Goal: Transaction & Acquisition: Purchase product/service

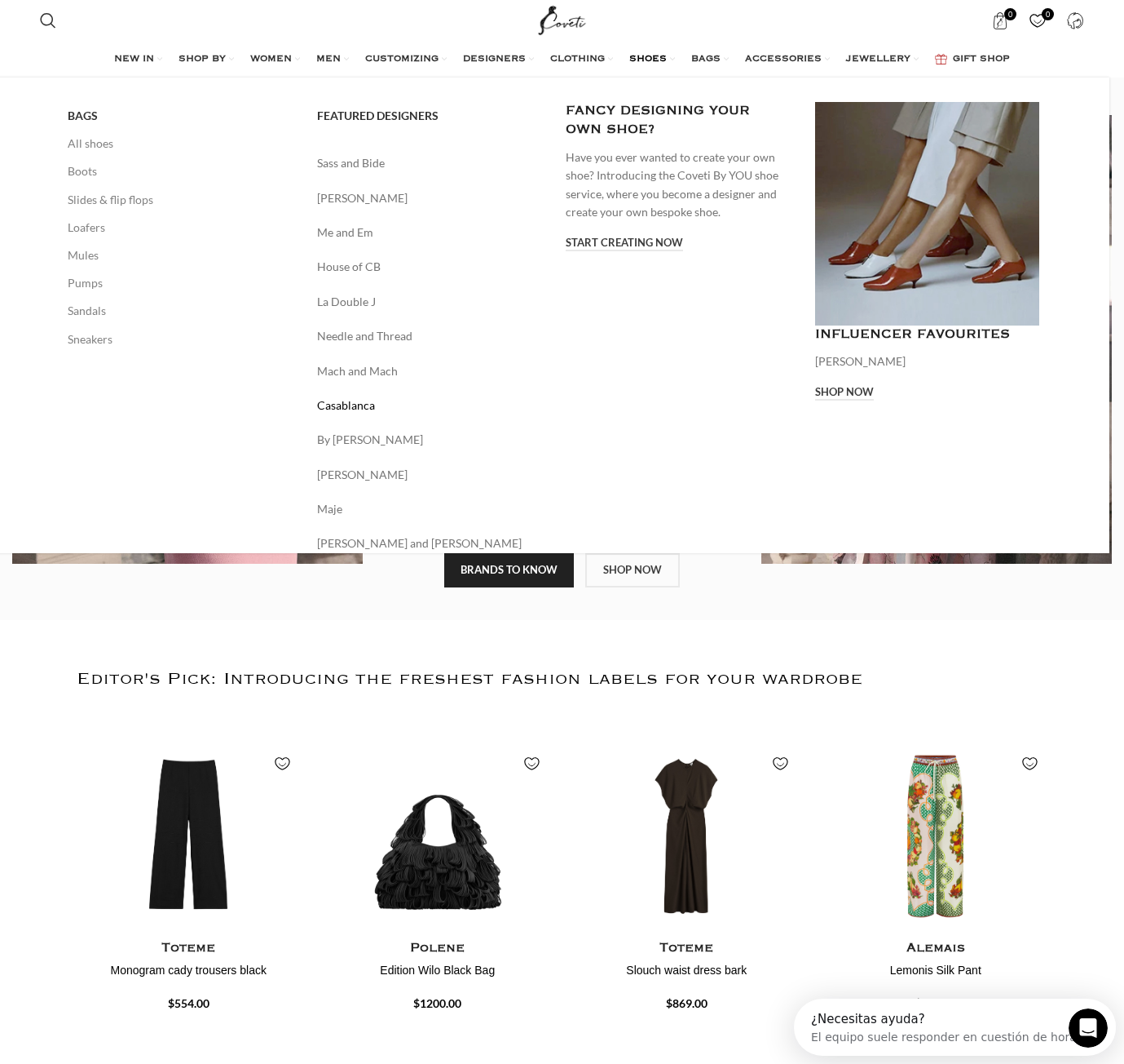
click at [362, 409] on link "Casablanca" at bounding box center [430, 406] width 225 height 18
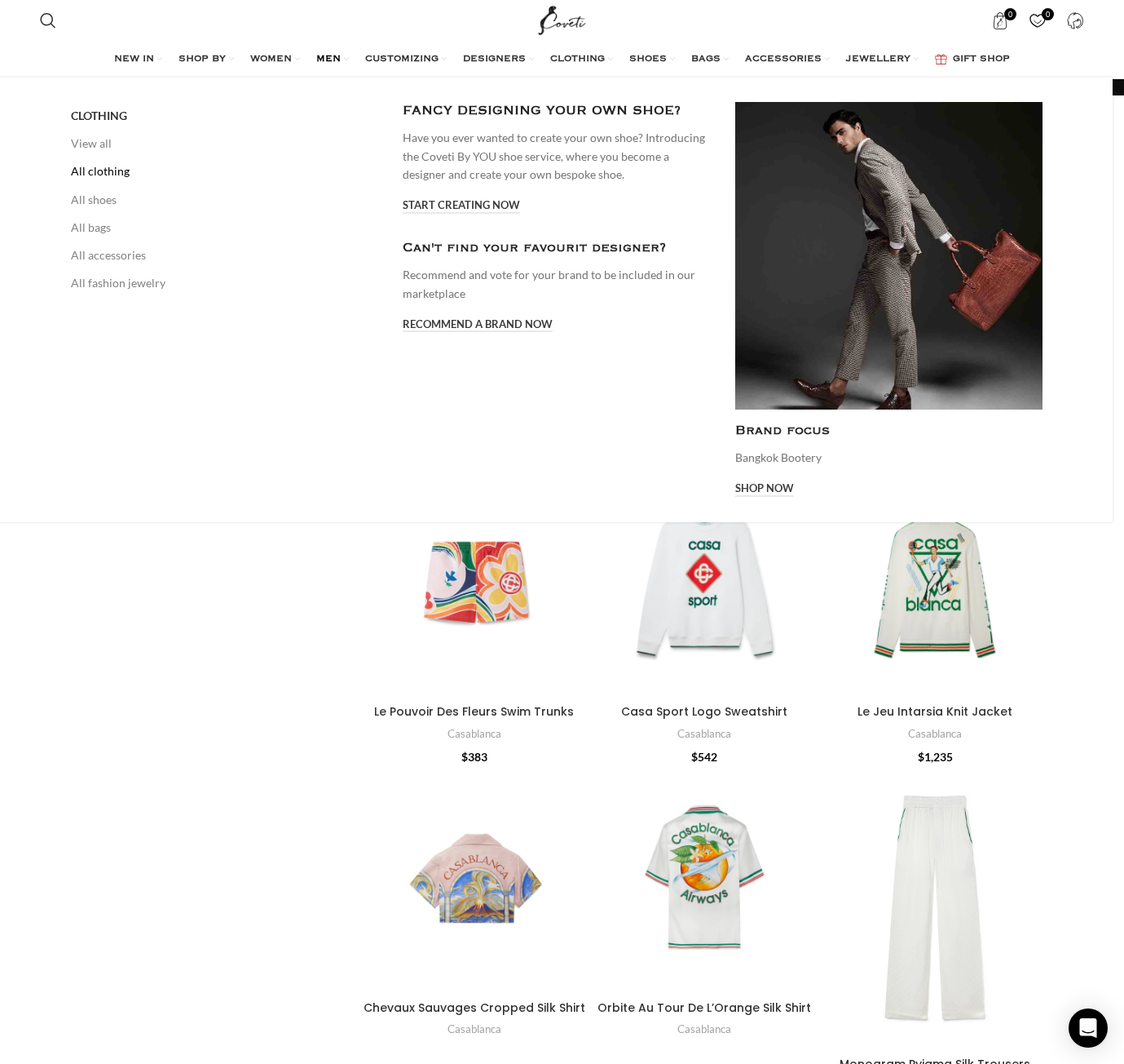
click at [119, 177] on link "All clothing" at bounding box center [224, 171] width 308 height 27
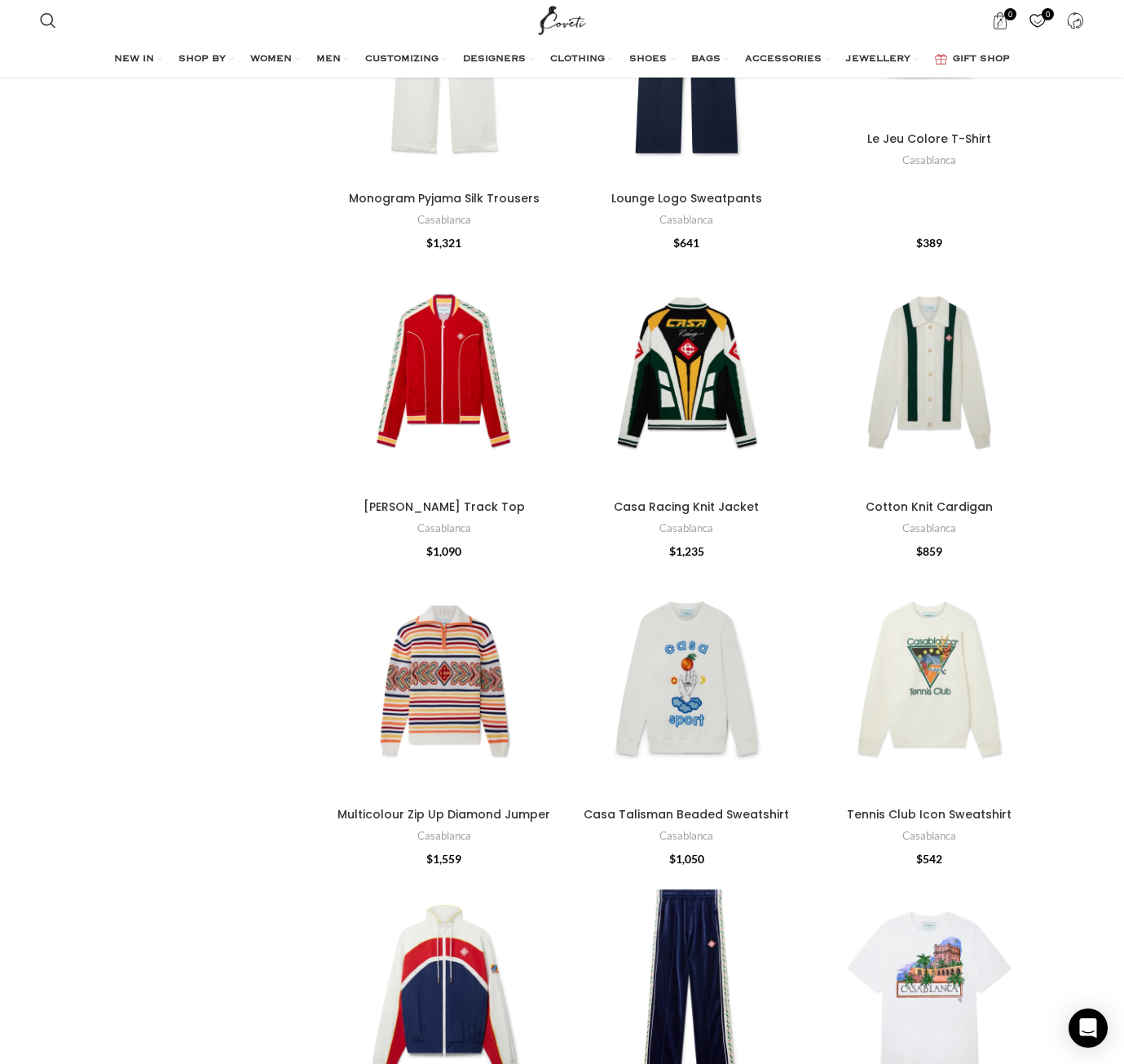
scroll to position [1386, 0]
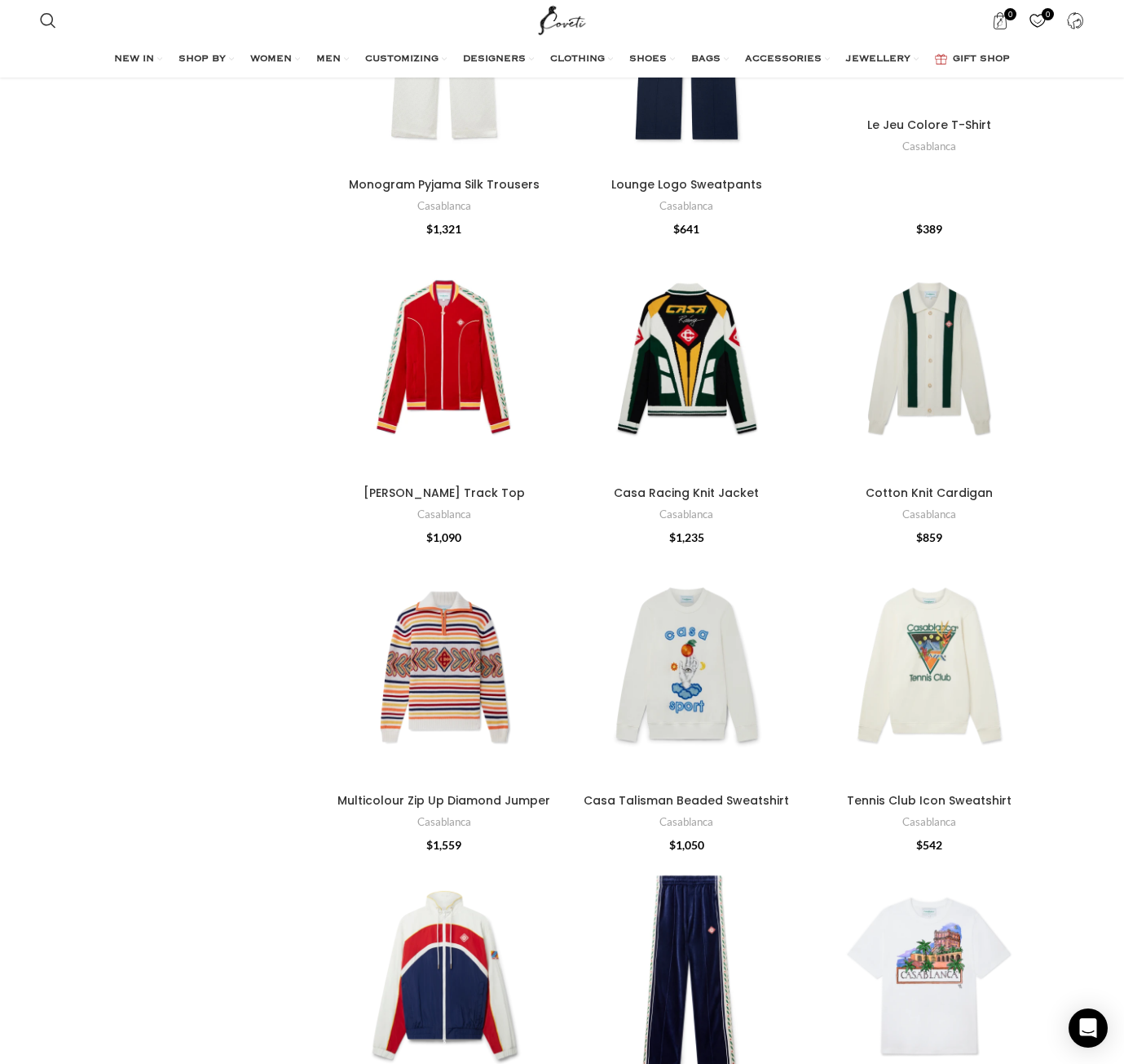
drag, startPoint x: 1064, startPoint y: 576, endPoint x: 1069, endPoint y: 559, distance: 17.7
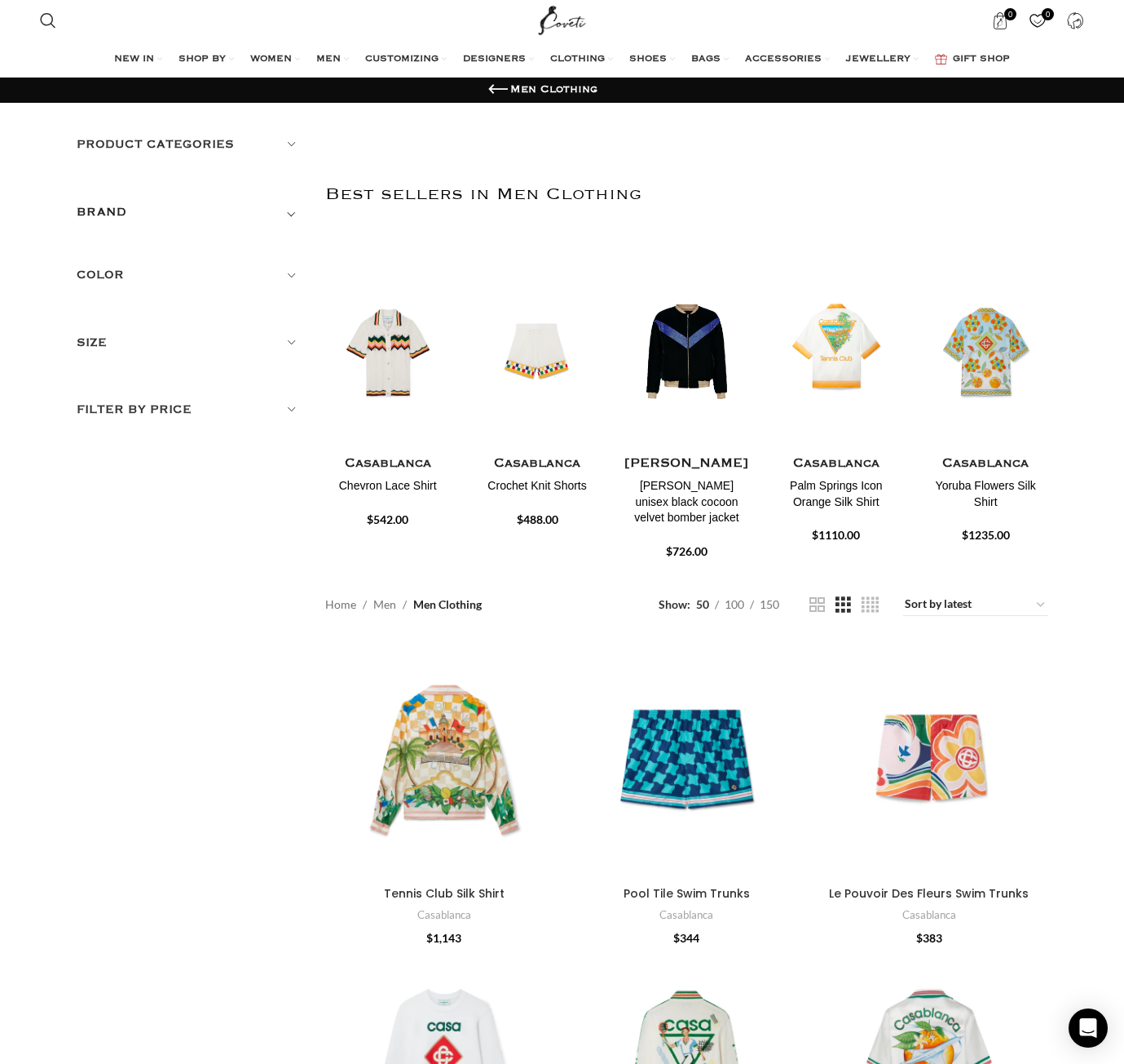
scroll to position [0, 0]
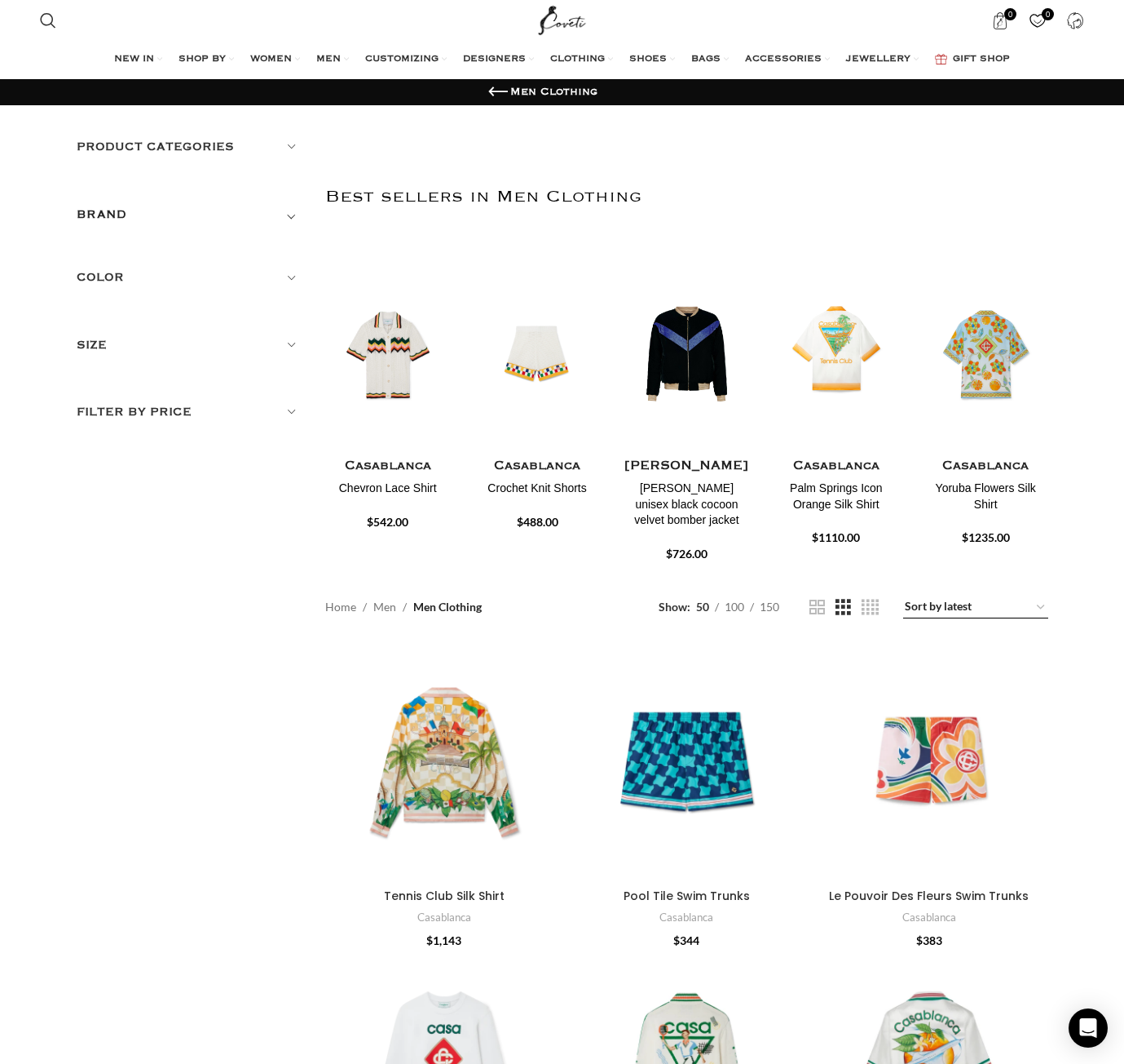
click at [937, 609] on select "Sort by popularity Sort by average rating Sort by latest Sort by price: low to …" at bounding box center [976, 606] width 146 height 23
select select "price"
click at [904, 595] on select "Sort by popularity Sort by average rating Sort by latest Sort by price: low to …" at bounding box center [976, 606] width 146 height 23
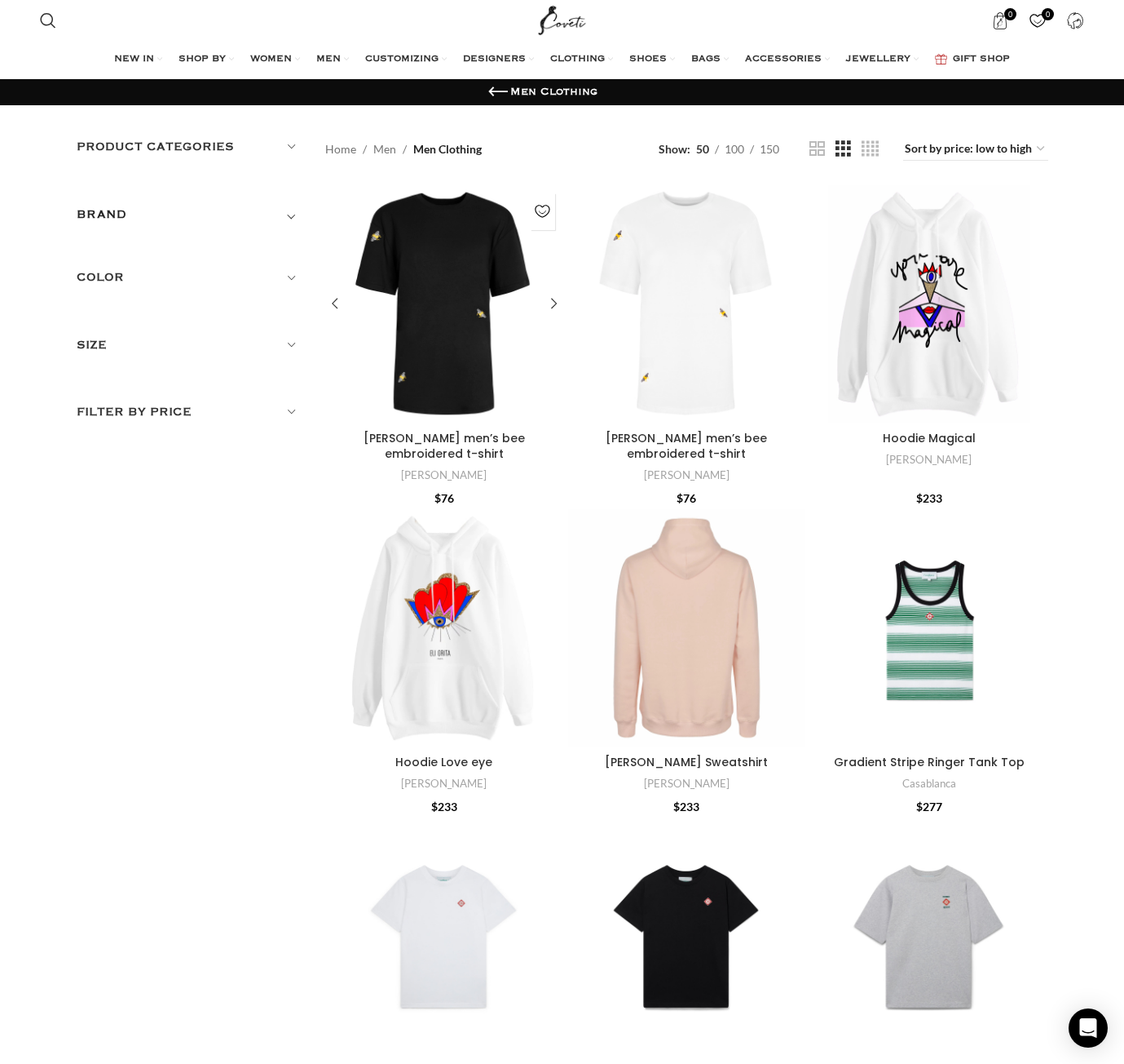
click at [464, 354] on div "Ingmarson men’s bee embroidered t-shirt" at bounding box center [473, 304] width 59 height 238
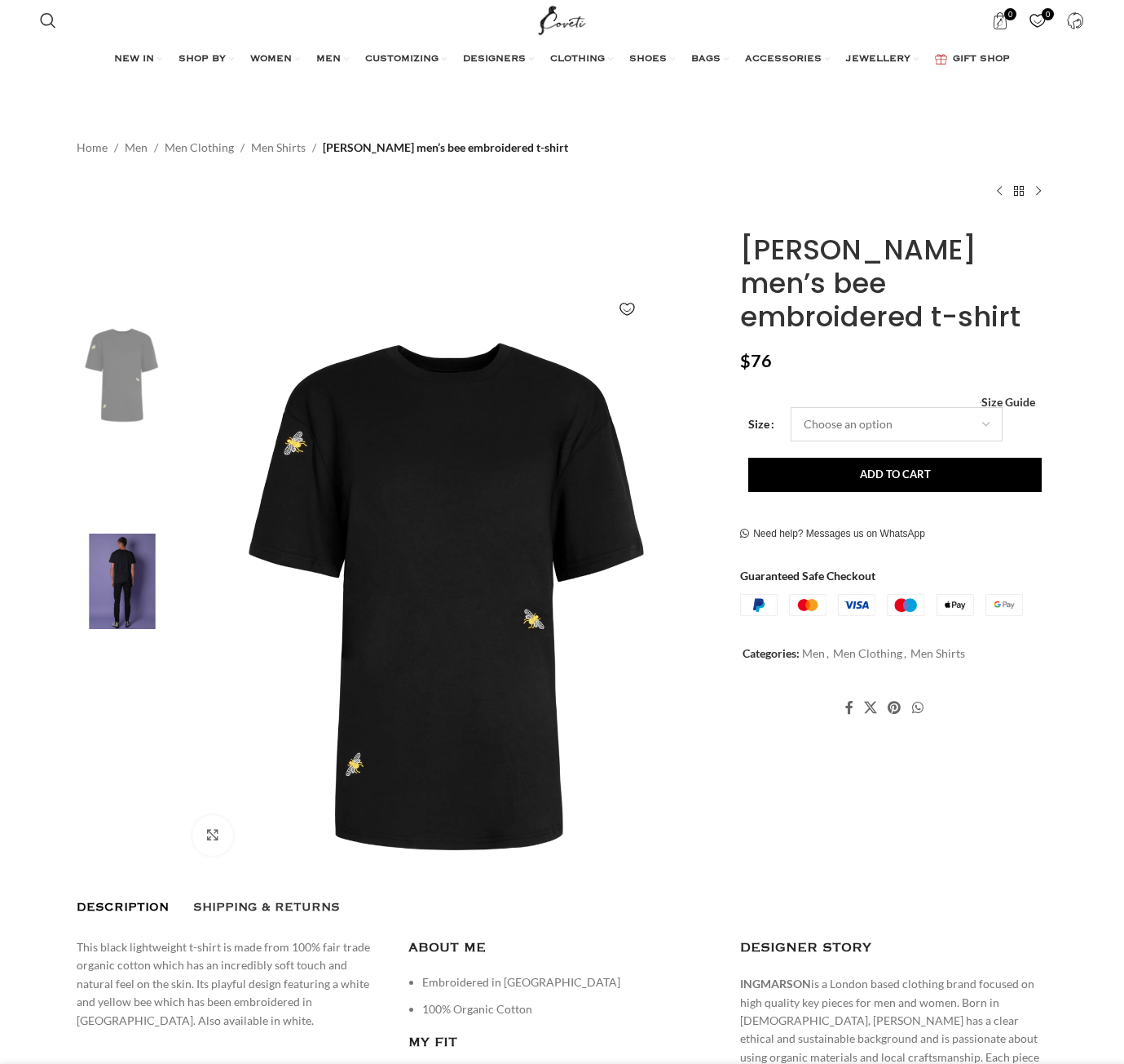
click at [895, 407] on select "Choose an option 4 UK 6 UK 8 UK 10 UK 12 UK 14 UK 16 UK 18 UK" at bounding box center [897, 424] width 212 height 34
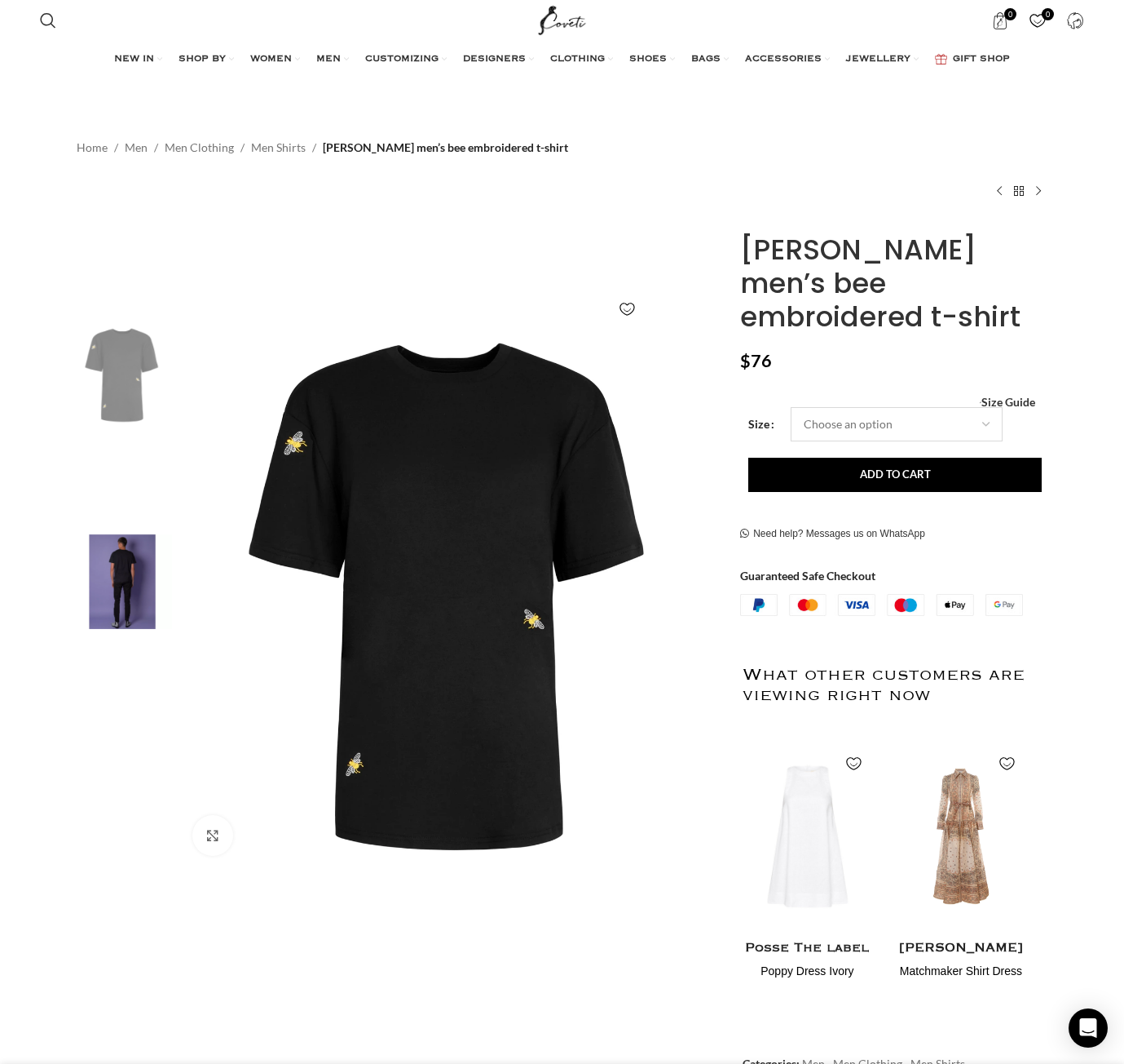
click at [791, 407] on select "Choose an option 4 UK 6 UK 8 UK 10 UK 12 UK 14 UK 16 UK 18 UK" at bounding box center [897, 424] width 212 height 34
select select "6-uk"
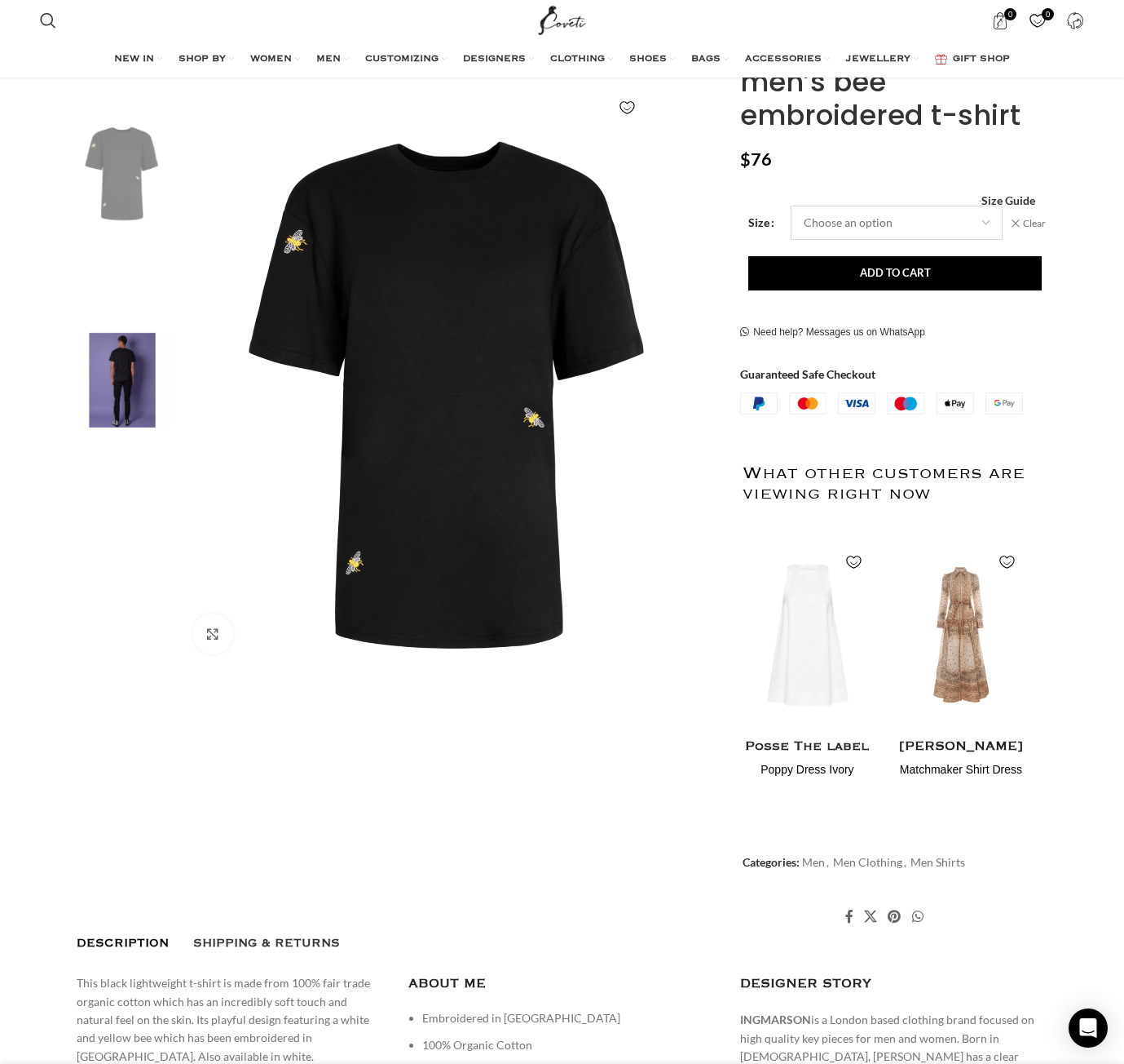
scroll to position [205, 0]
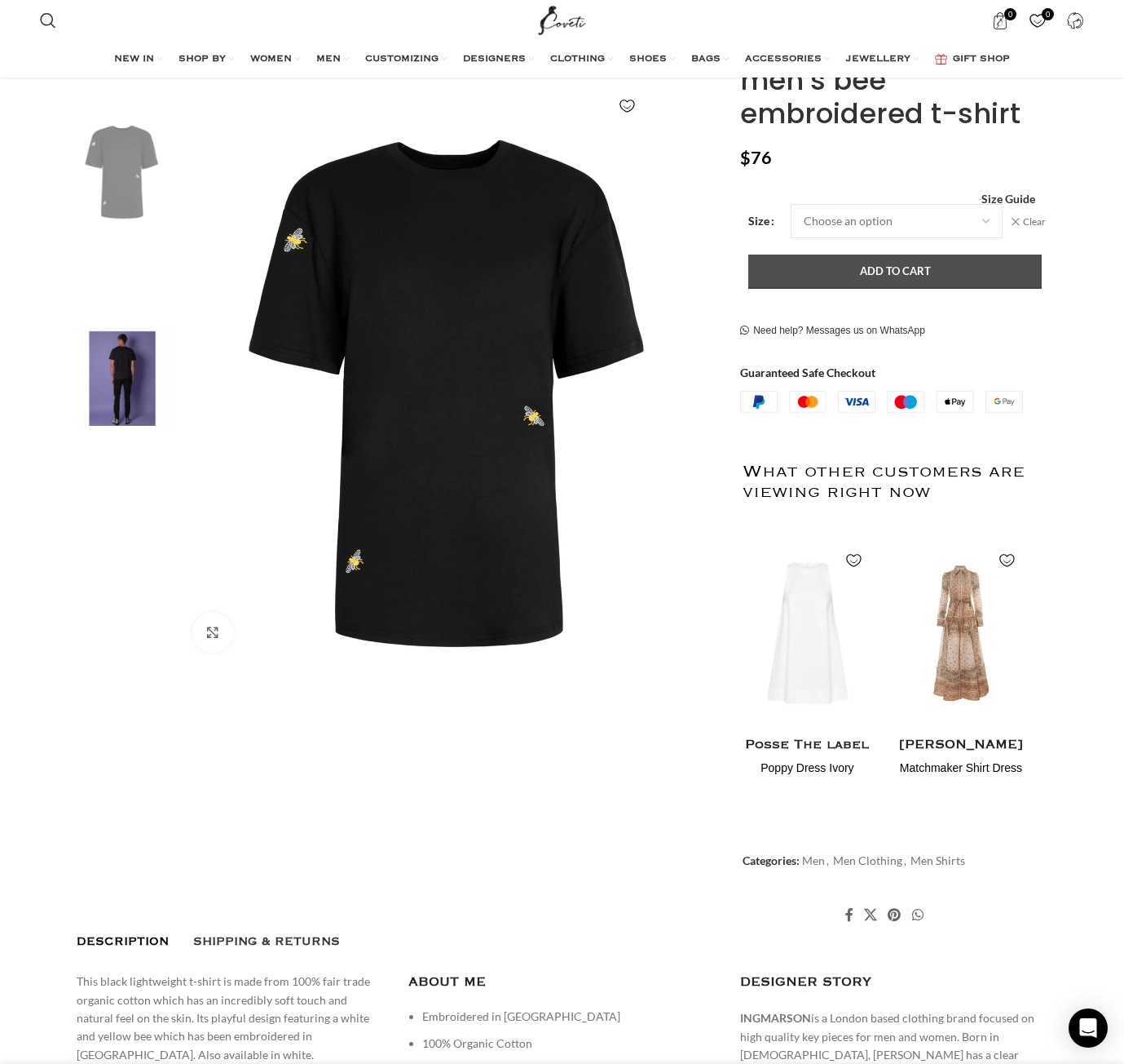
click at [954, 255] on button "Add to cart" at bounding box center [895, 271] width 294 height 34
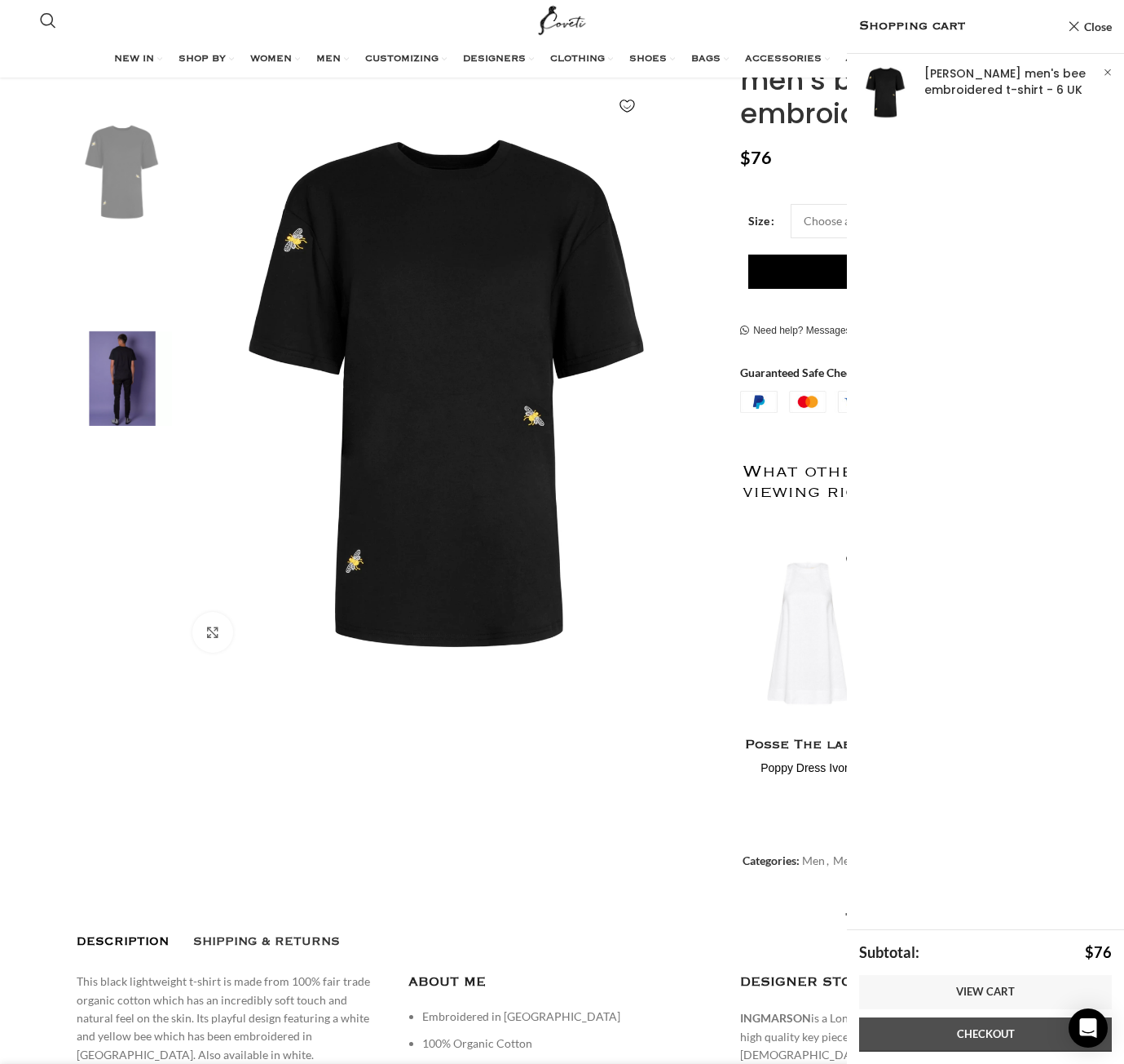
click at [977, 1030] on link "Checkout" at bounding box center [986, 1034] width 253 height 34
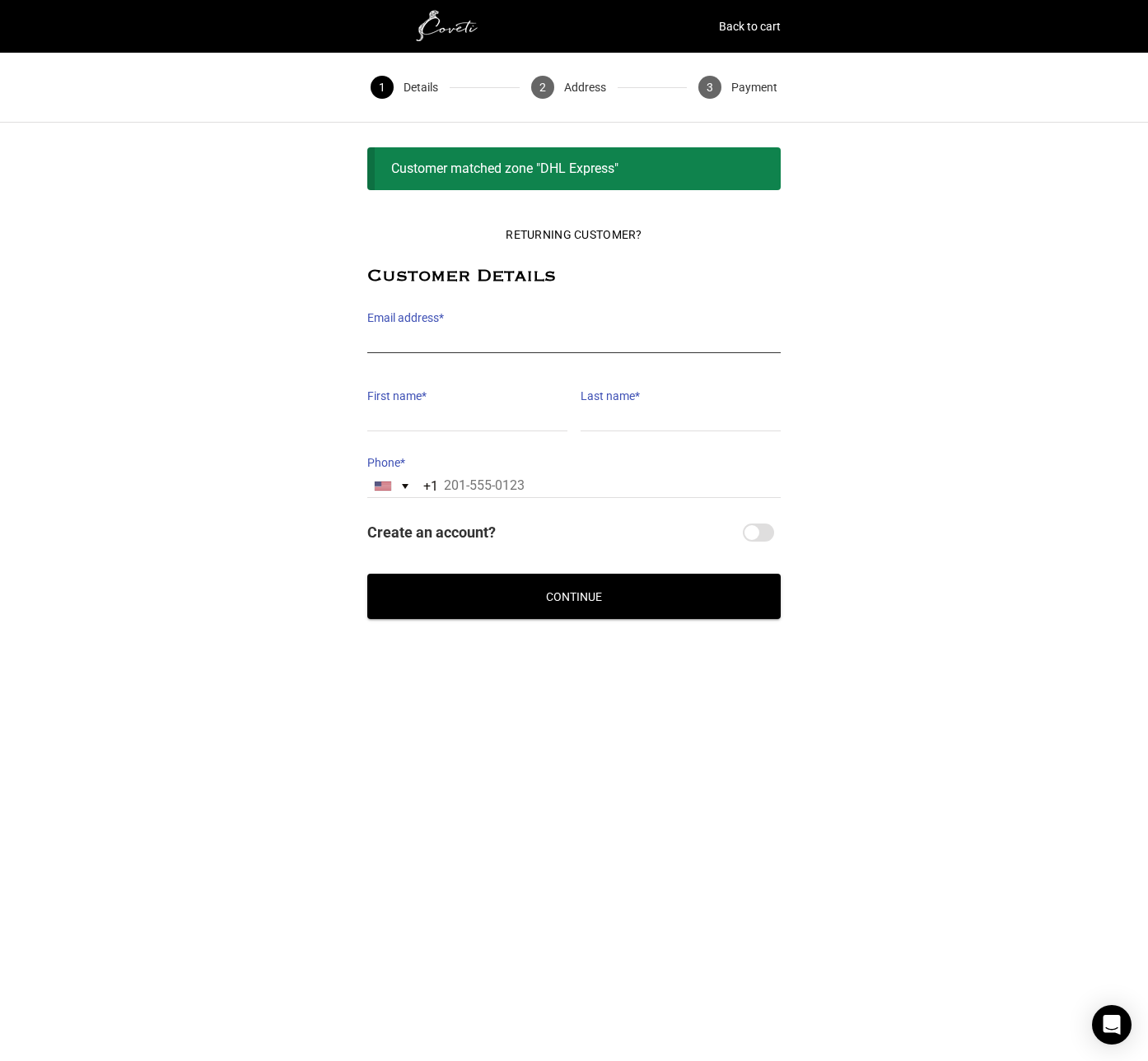
click at [444, 334] on input "Email address *" at bounding box center [573, 341] width 413 height 24
type input "[EMAIL_ADDRESS][DOMAIN_NAME]"
type input "elfry"
type input "[PERSON_NAME]"
type input "[PHONE_NUMBER]"
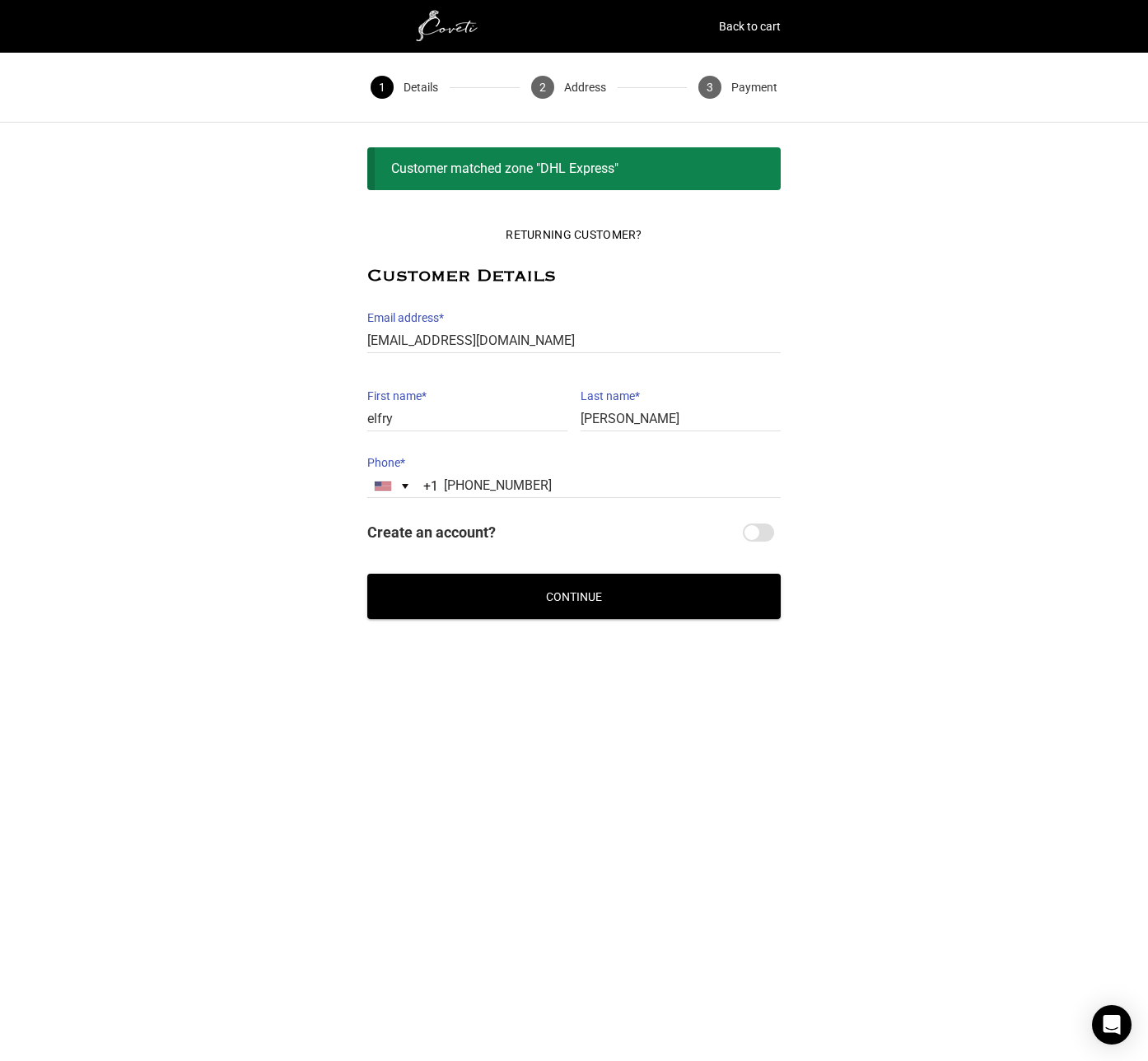
click at [620, 605] on button "Continue" at bounding box center [573, 596] width 413 height 45
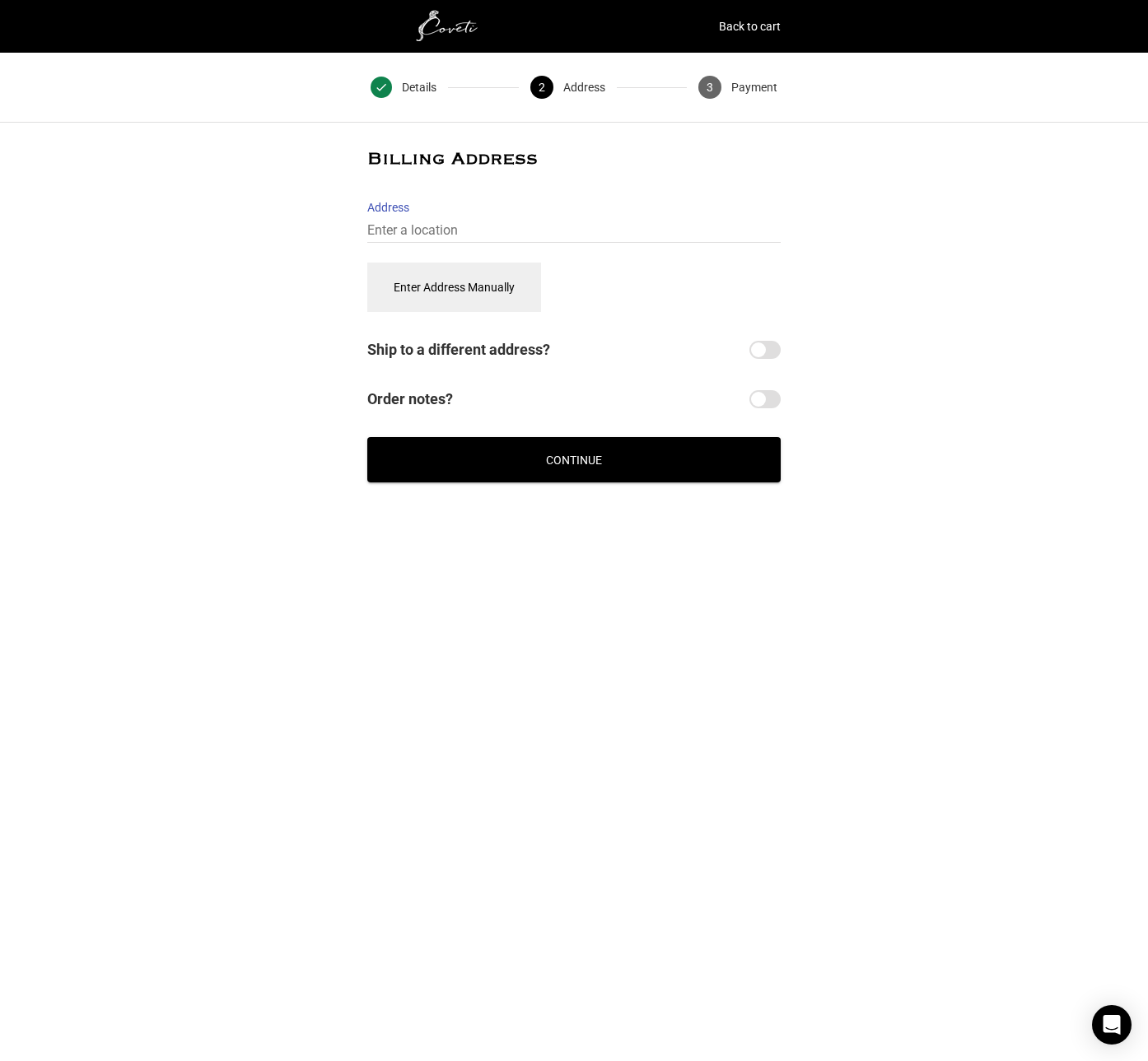
click at [477, 295] on button "Enter Address Manually" at bounding box center [454, 287] width 174 height 49
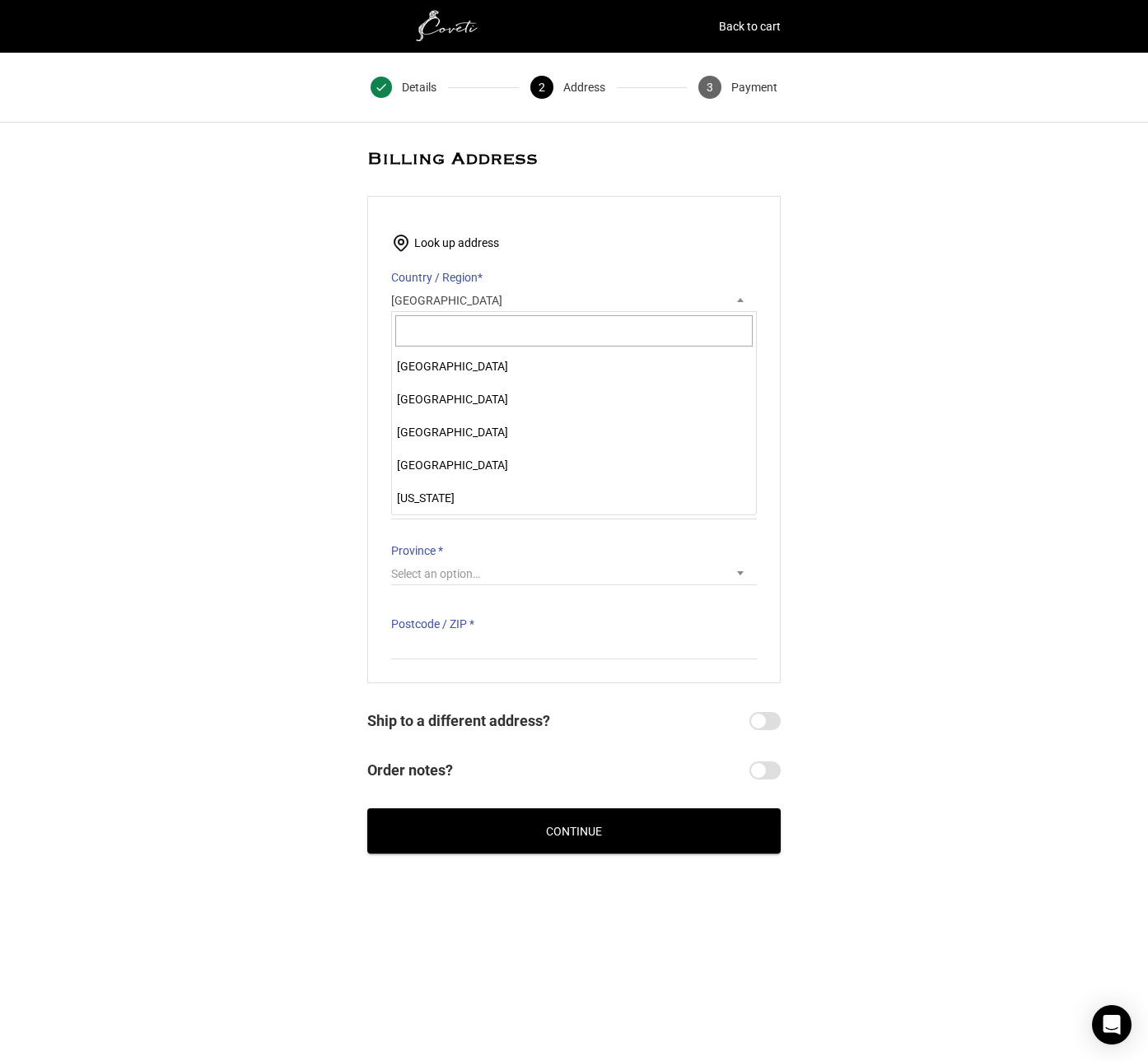
click at [471, 294] on span "[GEOGRAPHIC_DATA]" at bounding box center [574, 300] width 366 height 23
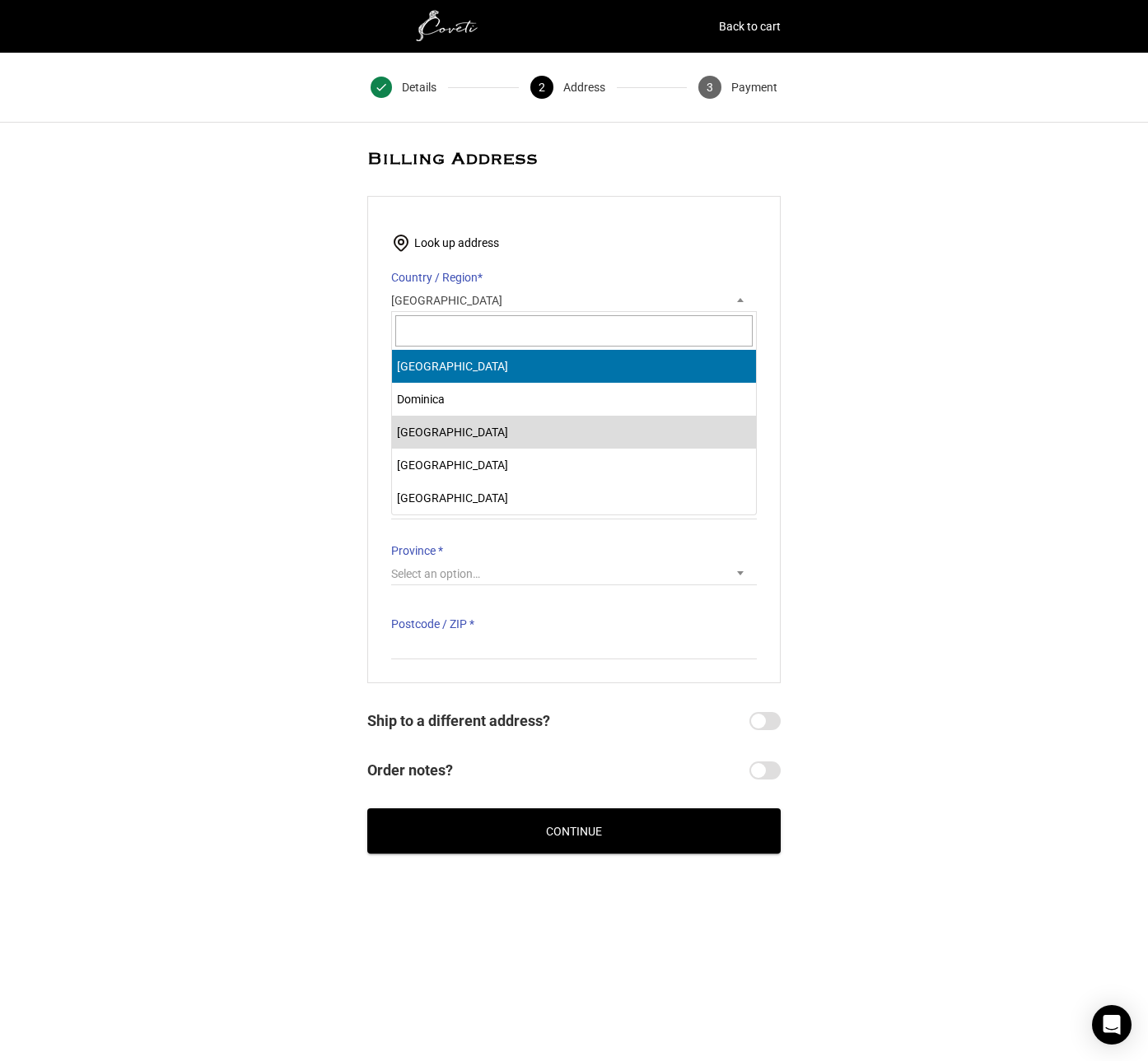
click at [482, 324] on input "text" at bounding box center [574, 331] width 358 height 31
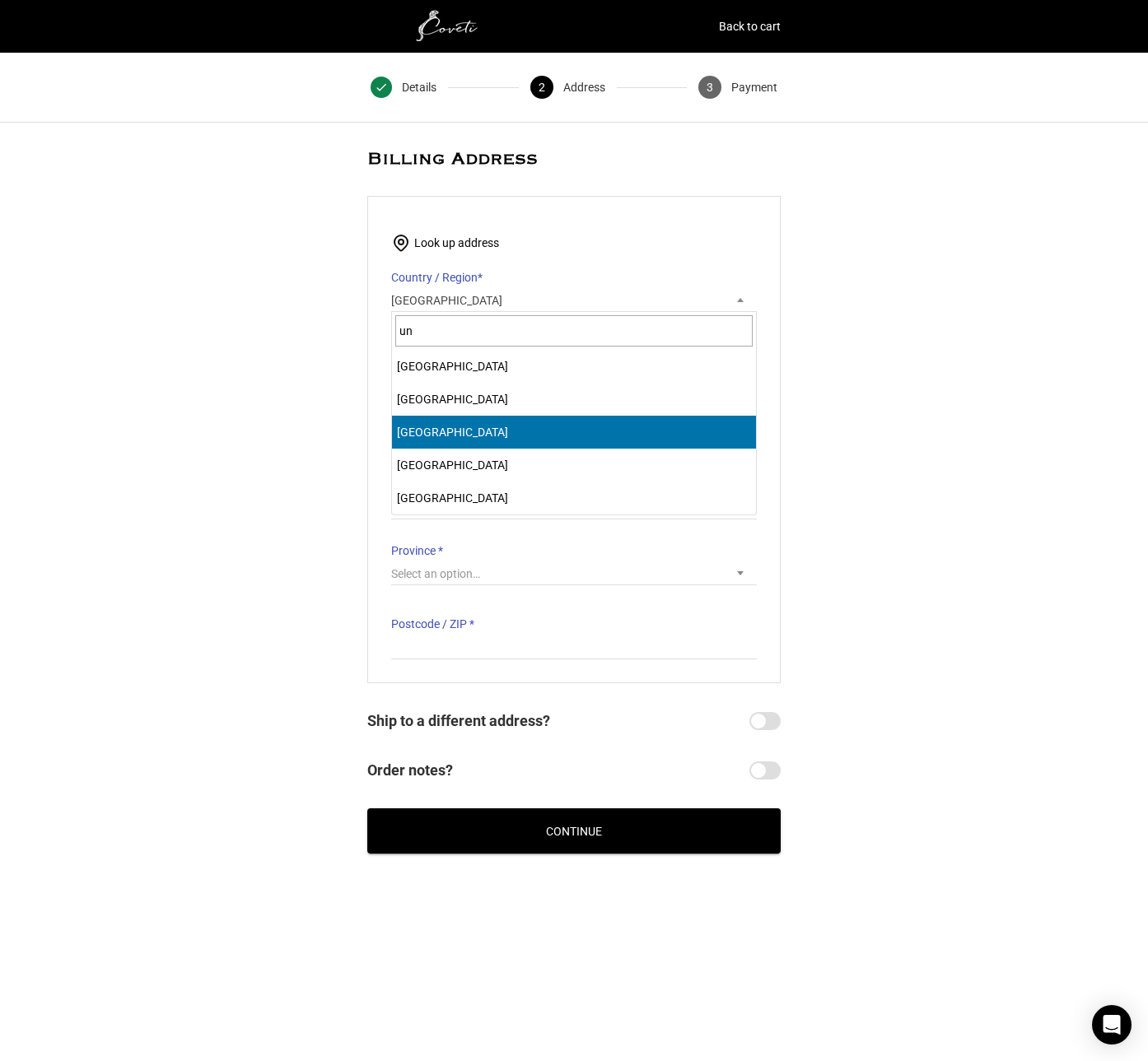
scroll to position [0, 0]
type input "un"
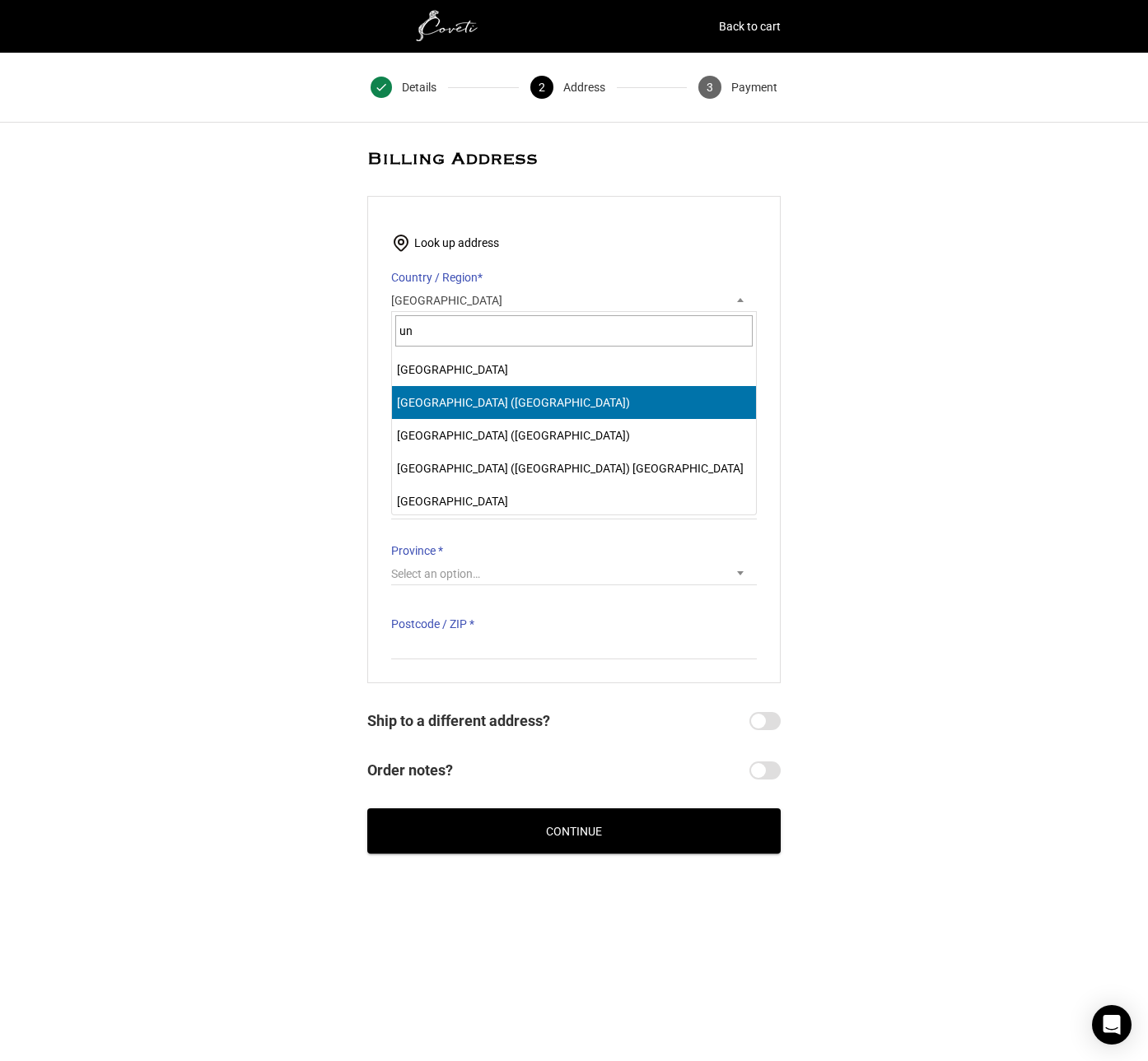
scroll to position [165, 0]
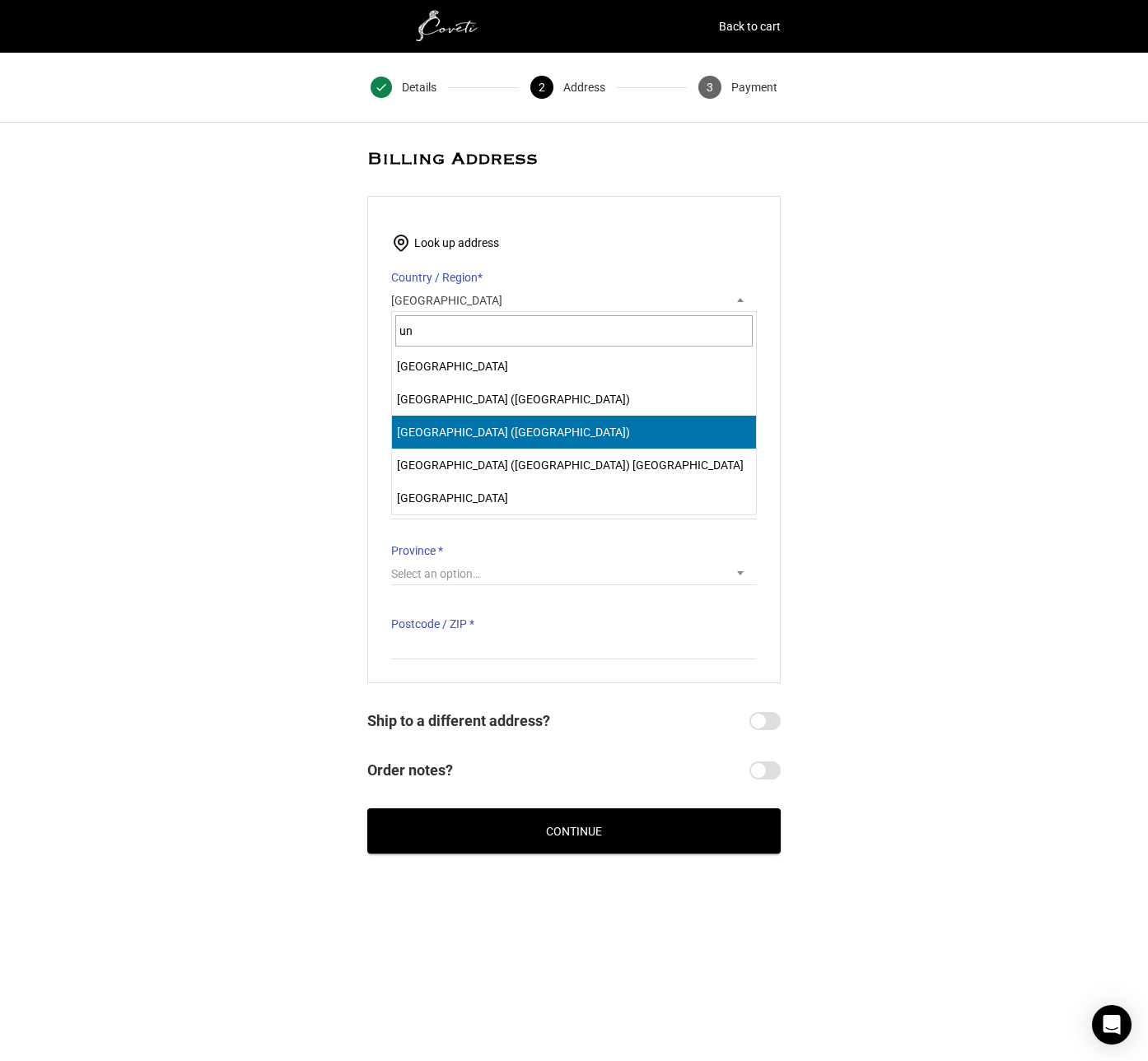
select select "US"
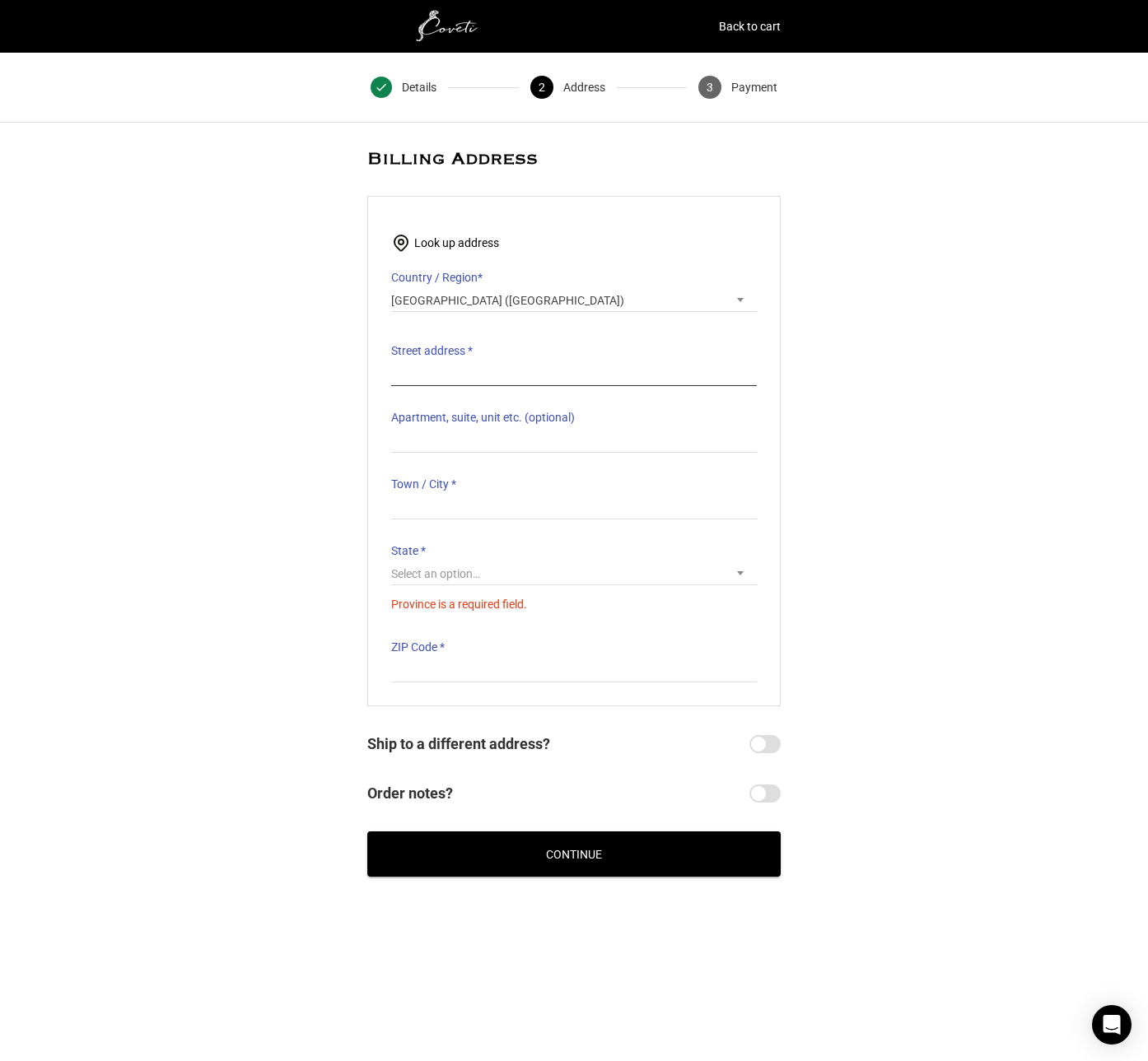
click at [480, 372] on input "Street address *" at bounding box center [574, 374] width 366 height 24
type input "[STREET_ADDRESS]"
type input "Medley"
click at [563, 577] on span "Select an option…" at bounding box center [574, 573] width 366 height 23
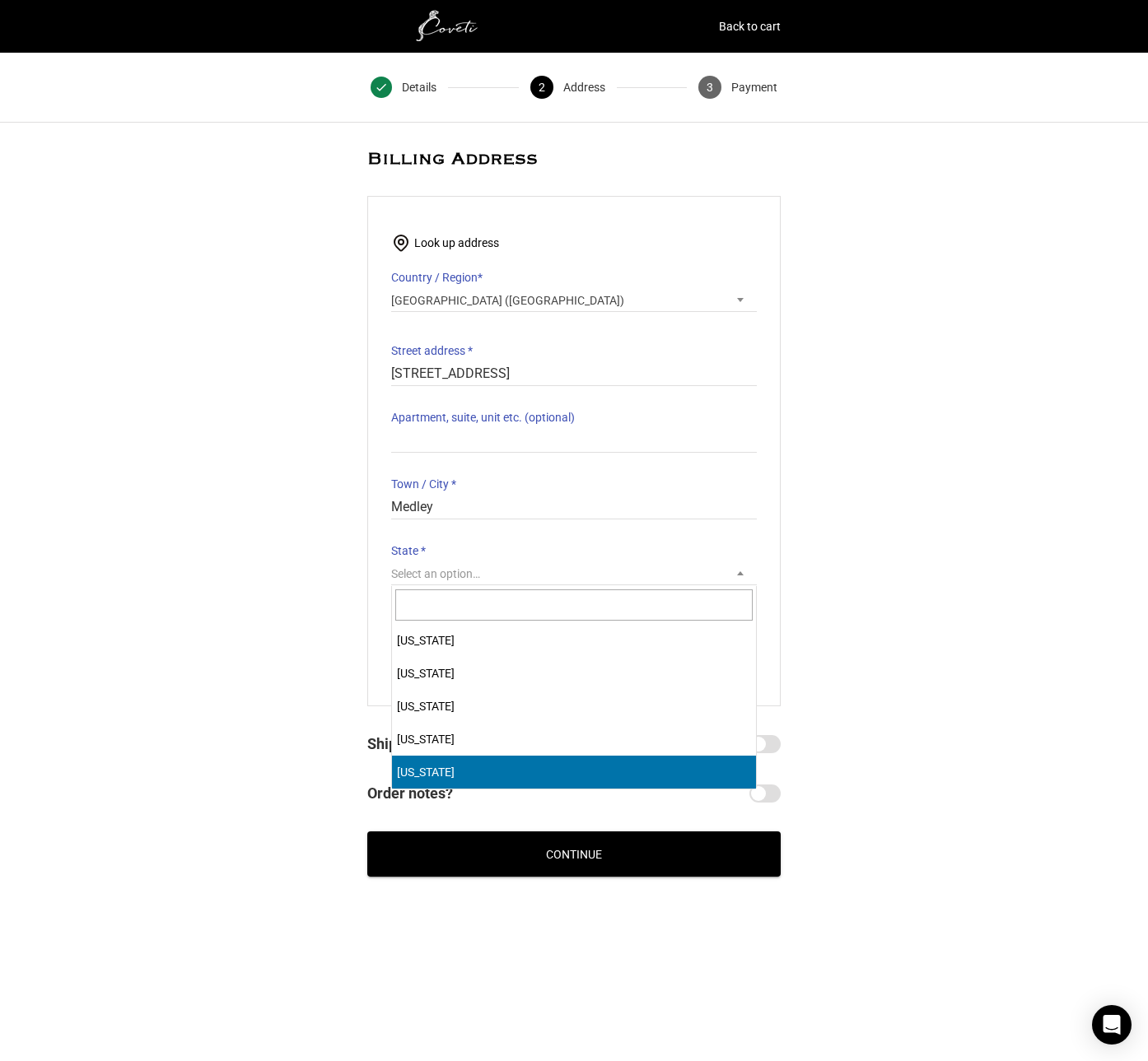
select select "FL"
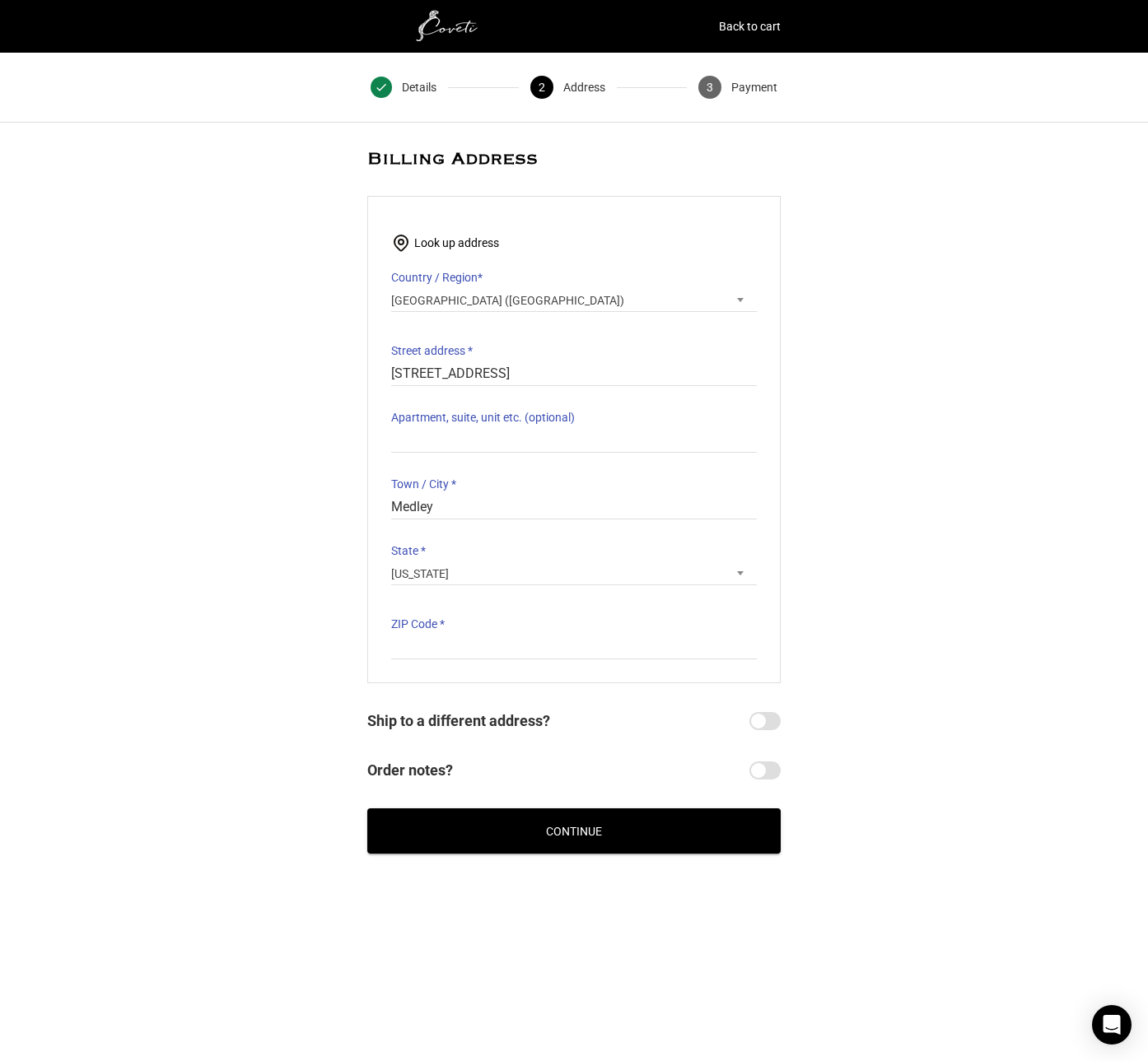
click at [494, 636] on label "ZIP Code *" at bounding box center [574, 624] width 366 height 23
click at [494, 636] on input "ZIP Code *" at bounding box center [574, 648] width 366 height 24
type input "33178"
click at [568, 818] on button "Continue" at bounding box center [573, 831] width 413 height 45
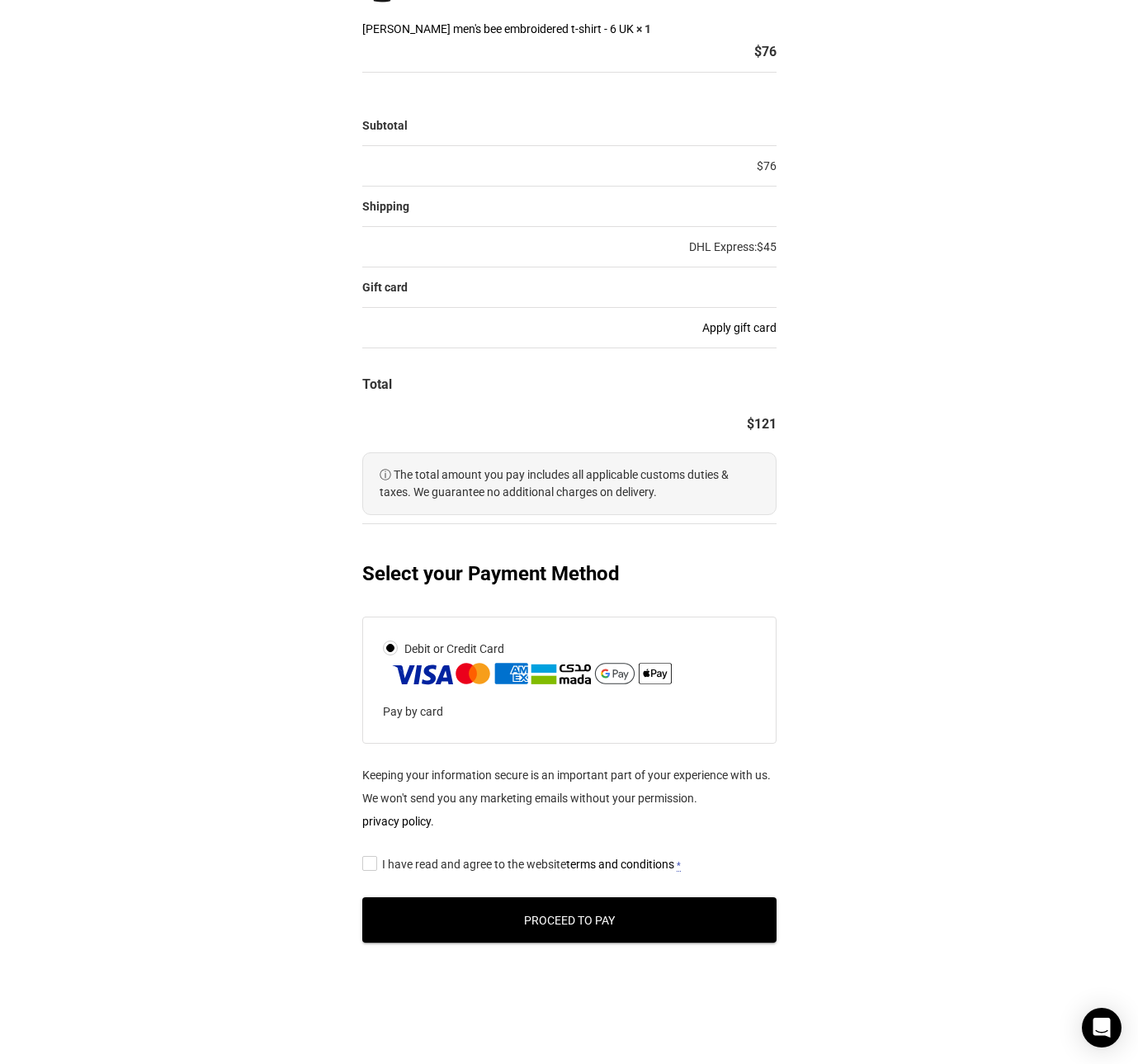
scroll to position [329, 0]
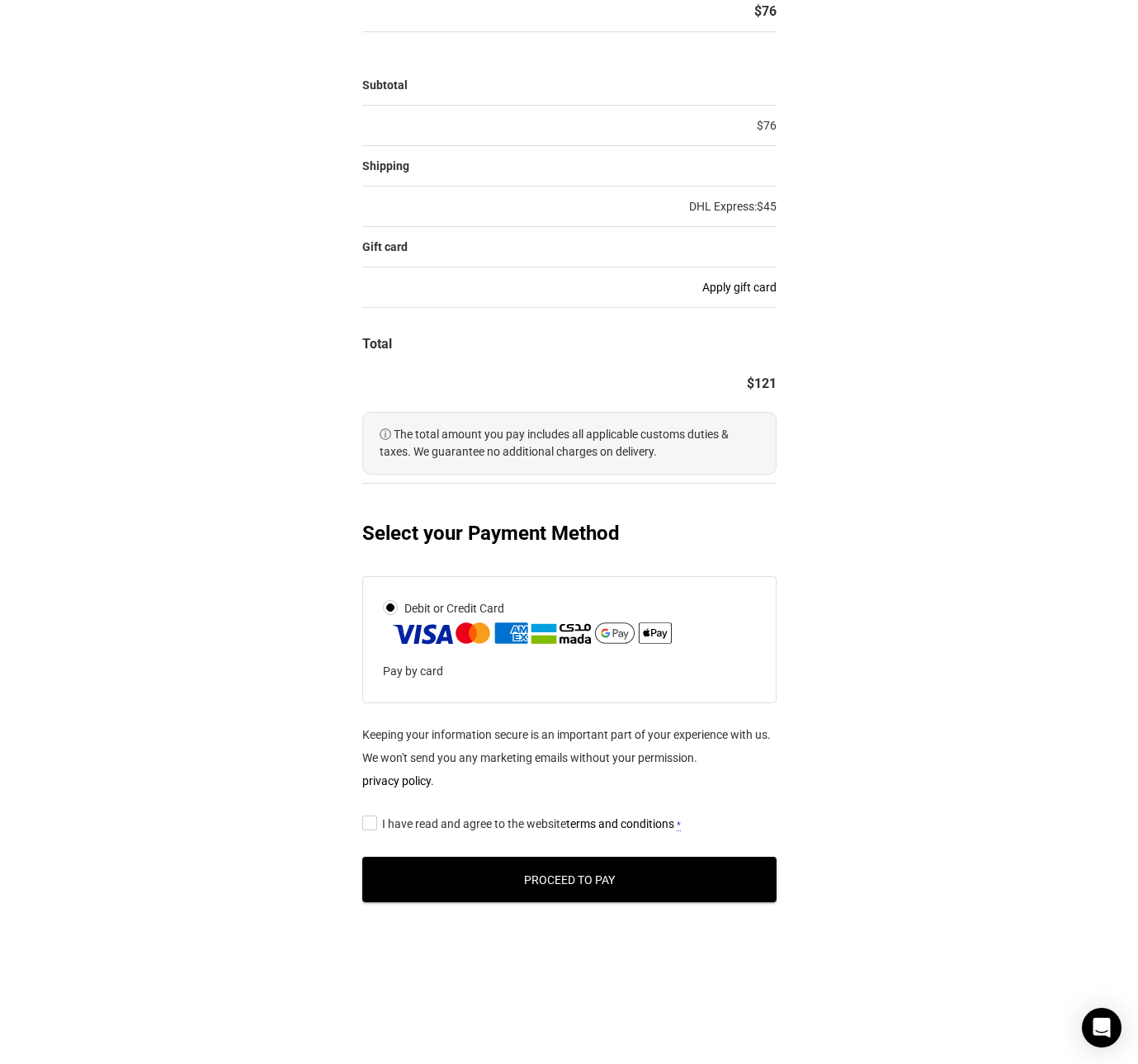
click at [540, 824] on span "I have read and agree to the website terms and conditions" at bounding box center [527, 824] width 292 height 13
click at [373, 822] on input "I have read and agree to the website terms and conditions *" at bounding box center [368, 822] width 11 height 0
click at [581, 896] on button "Proceed to Pay" at bounding box center [569, 880] width 414 height 45
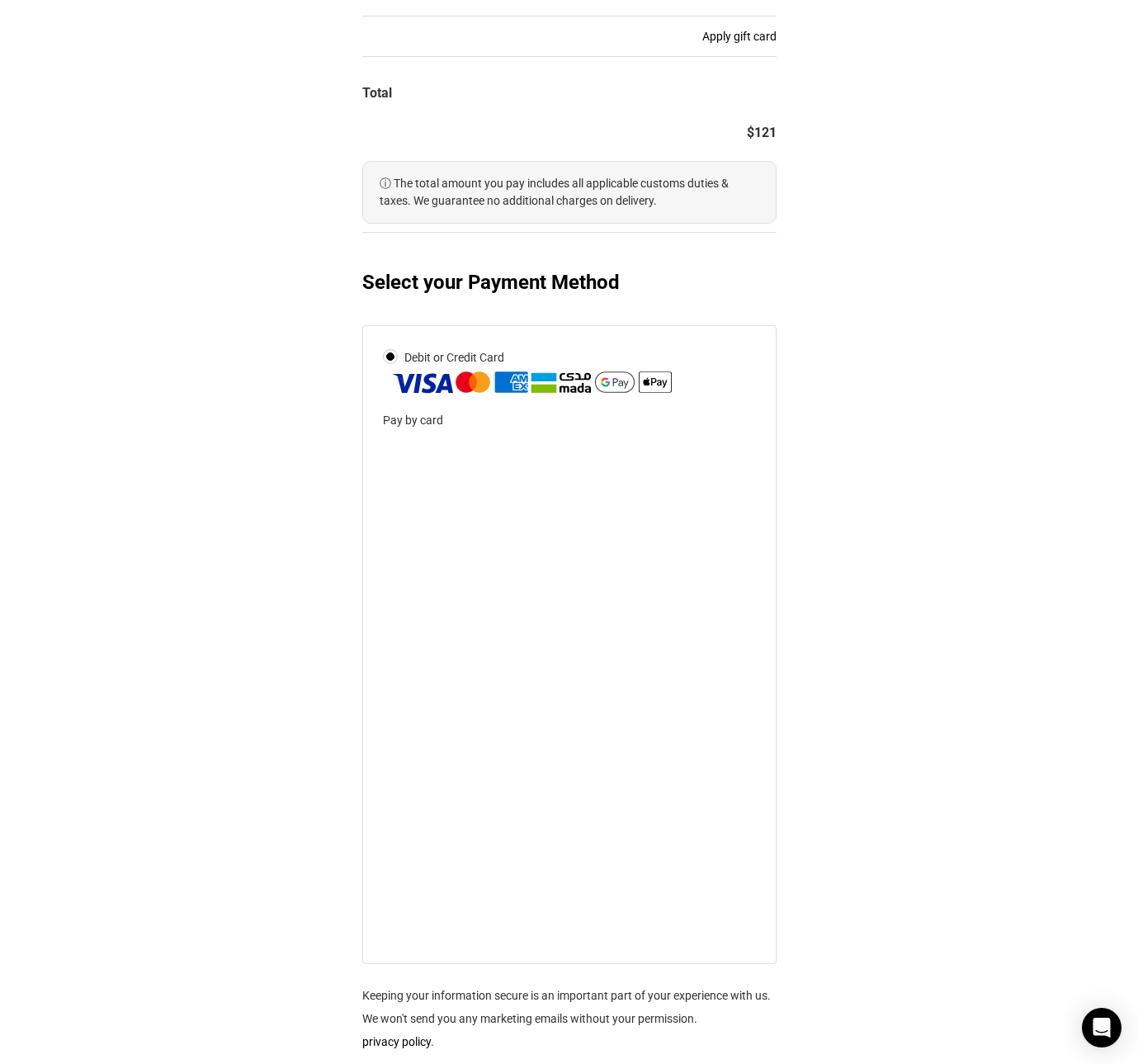
scroll to position [660, 0]
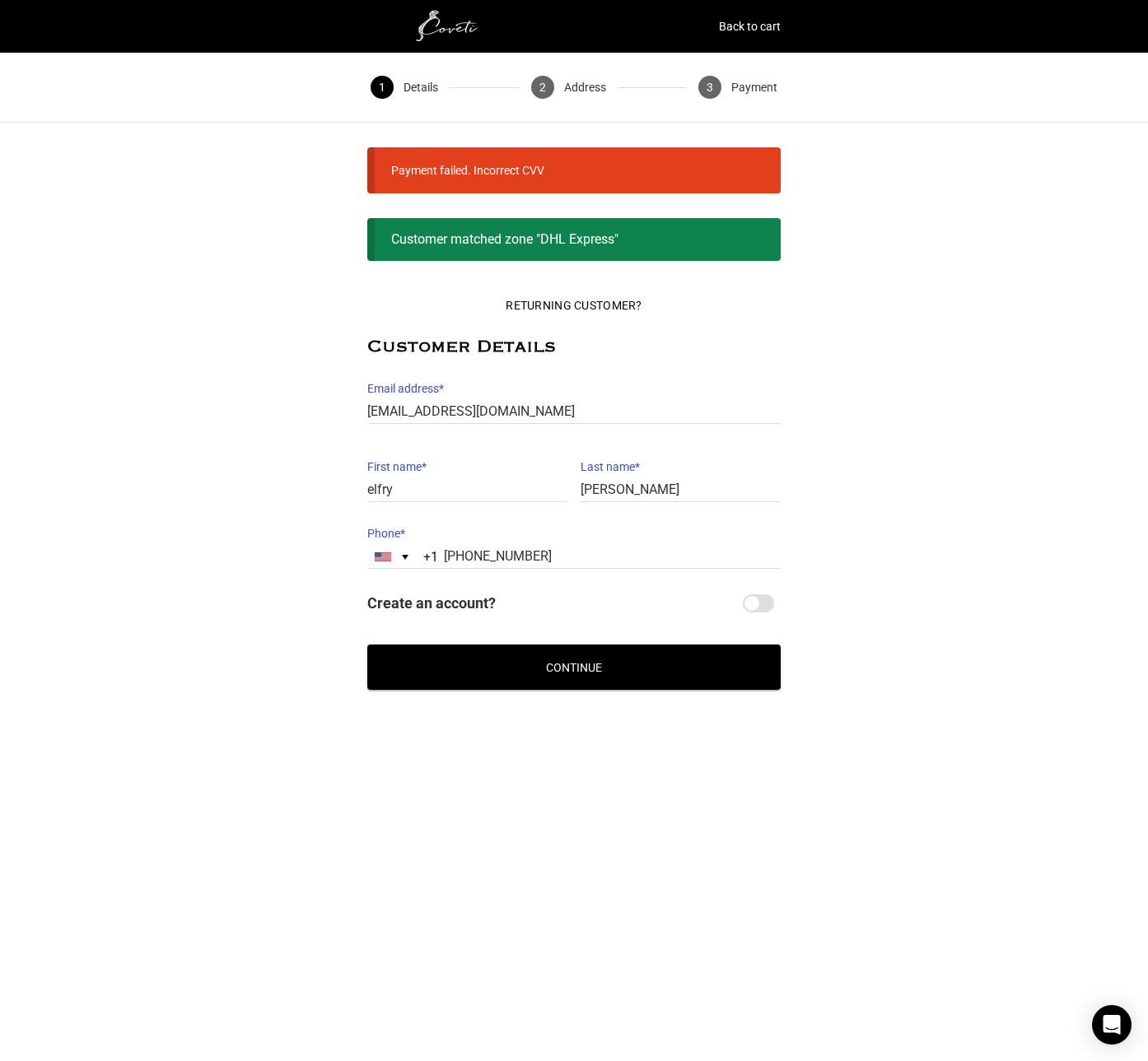
click at [611, 680] on button "Continue" at bounding box center [573, 666] width 413 height 45
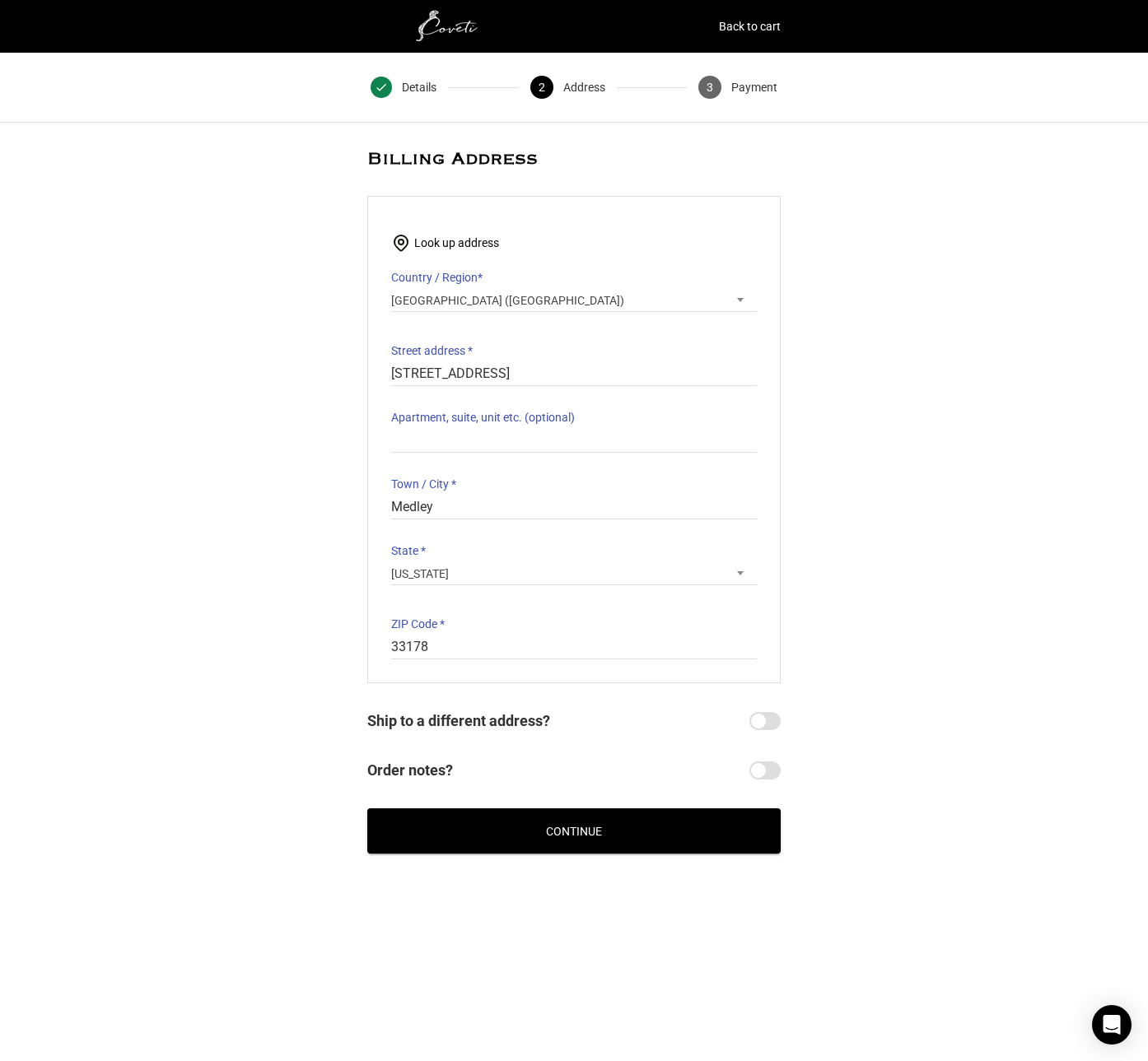
drag, startPoint x: 714, startPoint y: 809, endPoint x: 705, endPoint y: 824, distance: 17.5
click at [705, 823] on section "Billing Address Start typing your address to search. Info Start with your house…" at bounding box center [574, 501] width 453 height 705
drag, startPoint x: 705, startPoint y: 824, endPoint x: 743, endPoint y: 806, distance: 42.0
click at [704, 825] on button "Continue" at bounding box center [573, 831] width 413 height 45
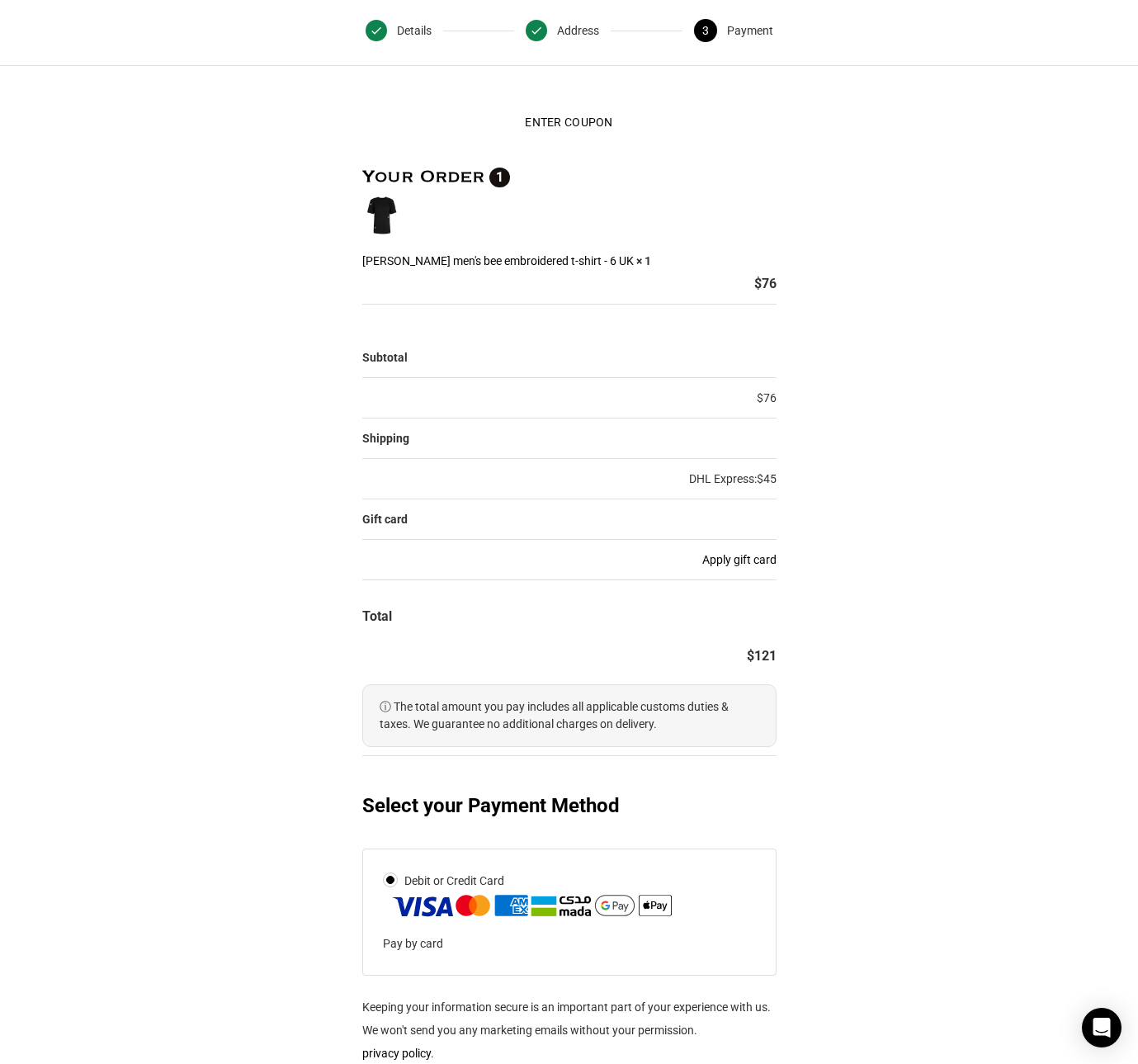
scroll to position [329, 0]
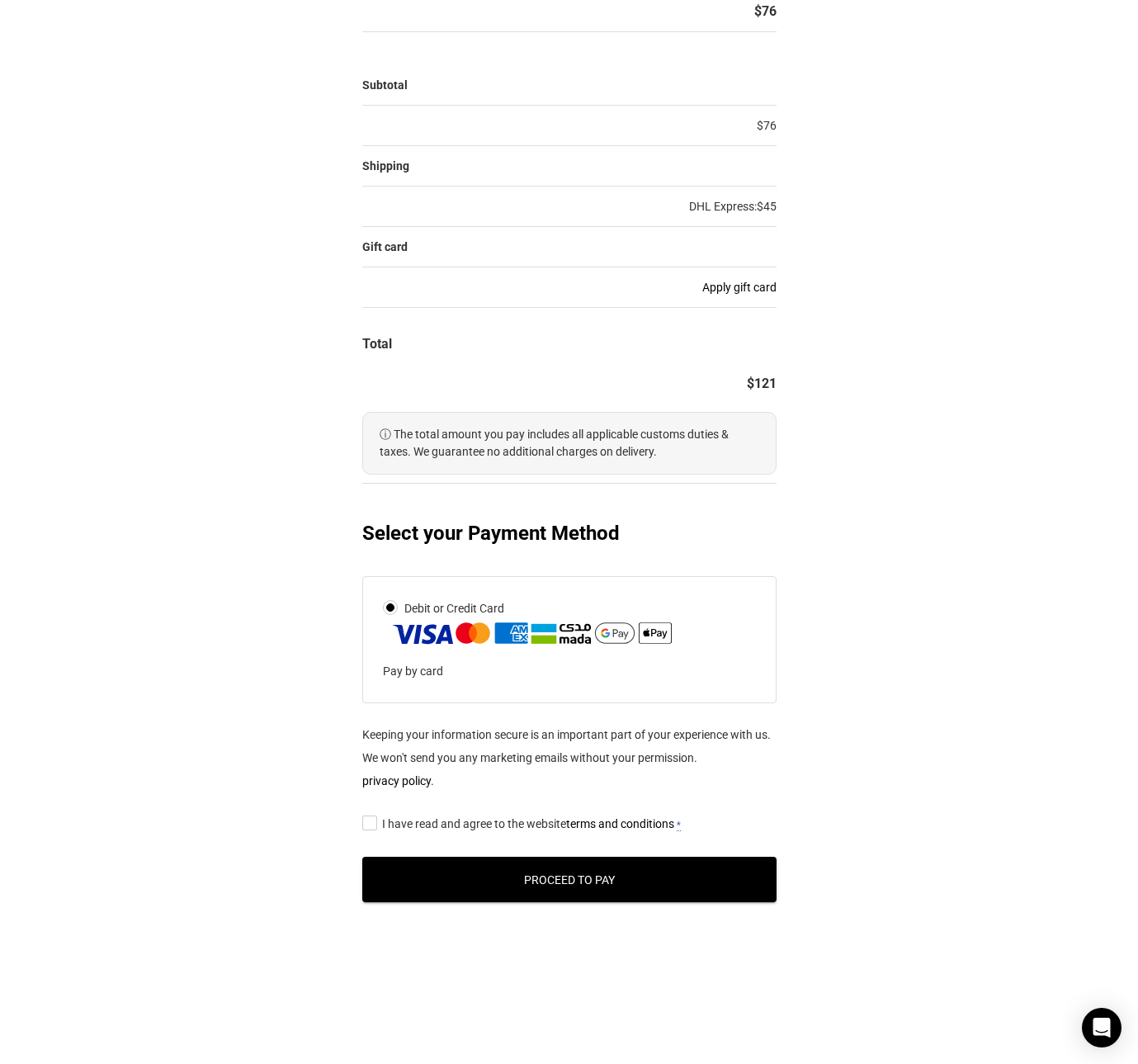
click at [511, 826] on span "I have read and agree to the website terms and conditions" at bounding box center [527, 824] width 292 height 13
click at [373, 822] on input "I have read and agree to the website terms and conditions *" at bounding box center [368, 822] width 11 height 0
click at [538, 873] on button "Proceed to Pay" at bounding box center [569, 880] width 414 height 45
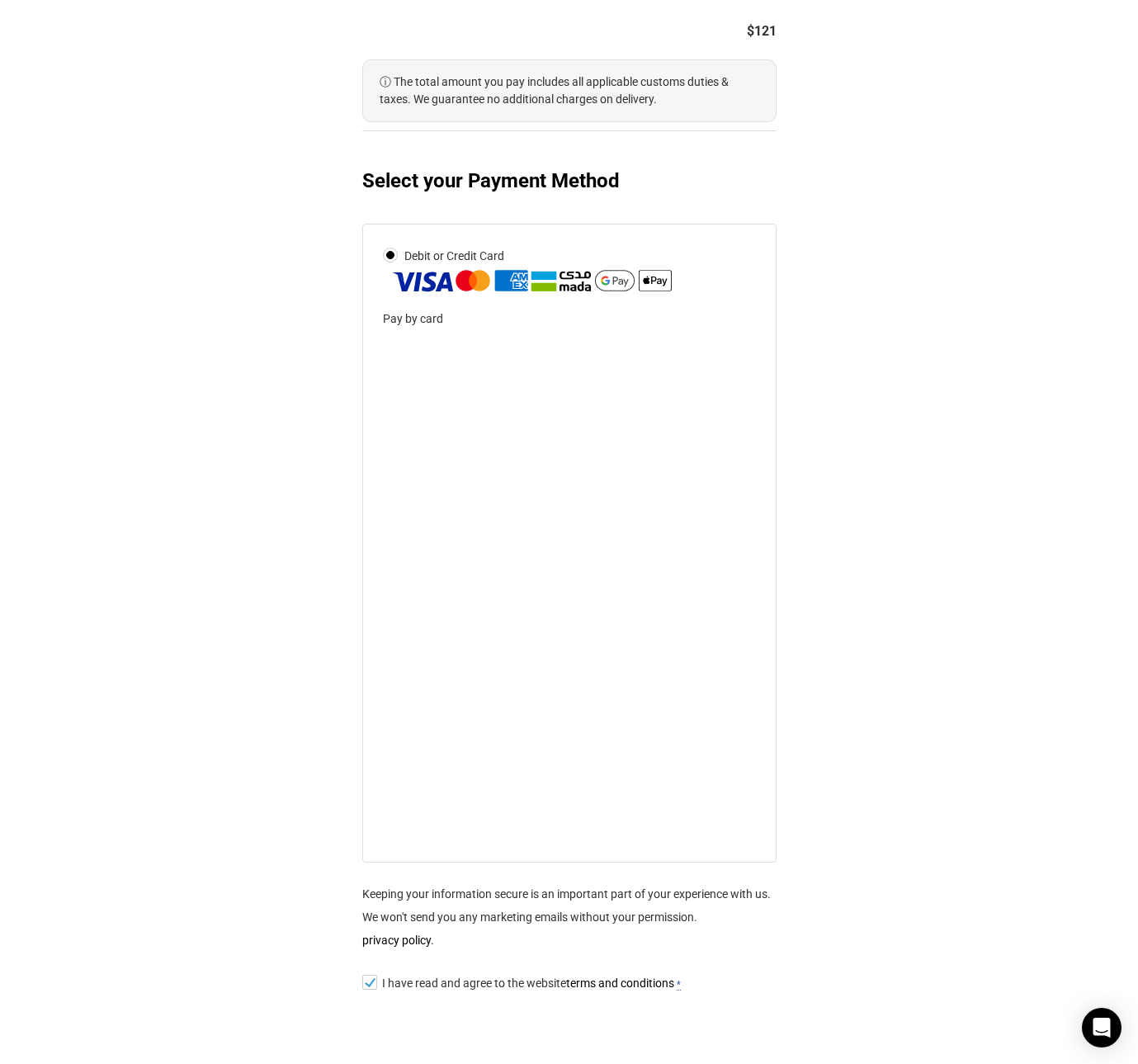
scroll to position [742, 0]
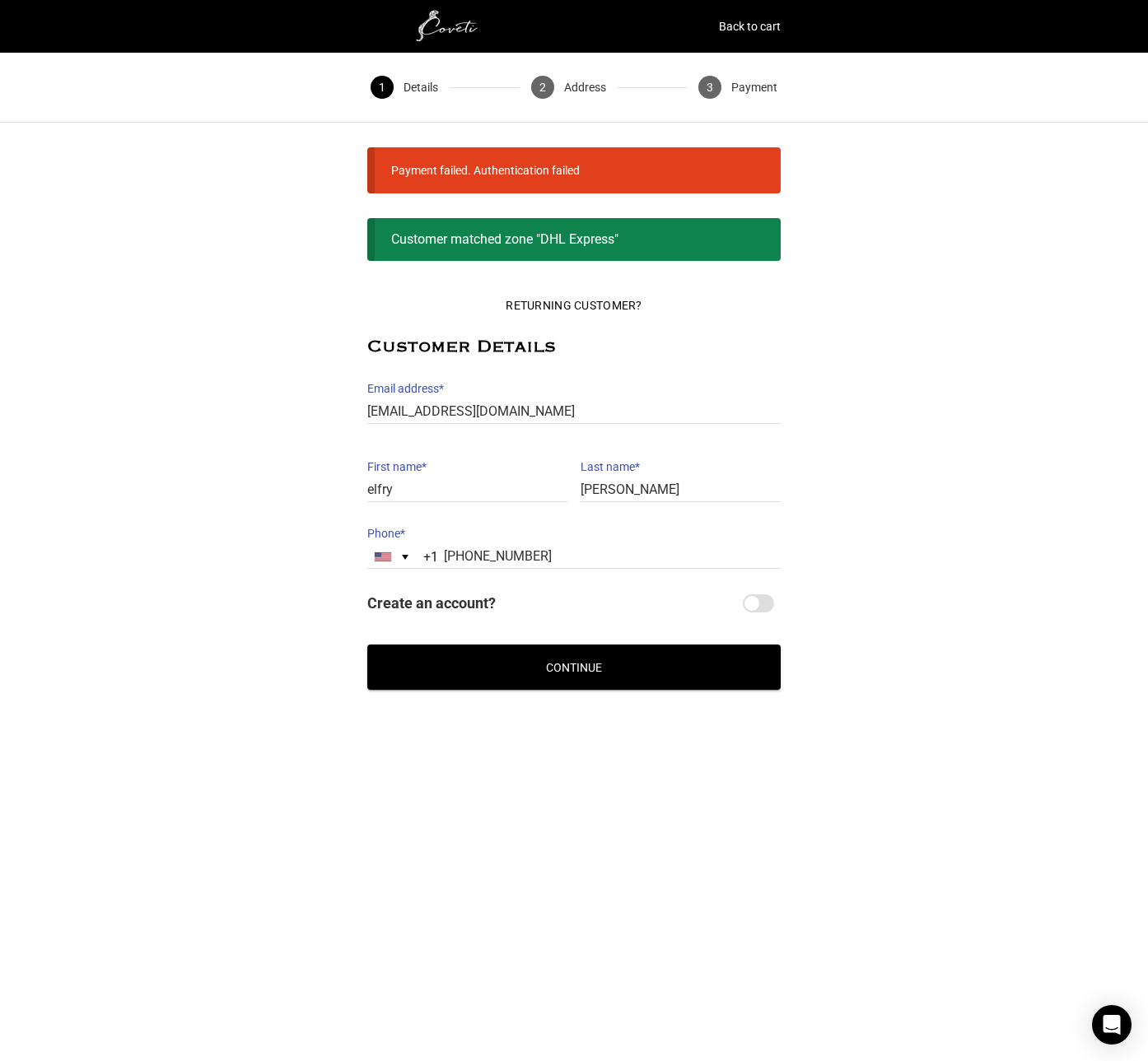
click at [599, 649] on button "Continue" at bounding box center [573, 666] width 413 height 45
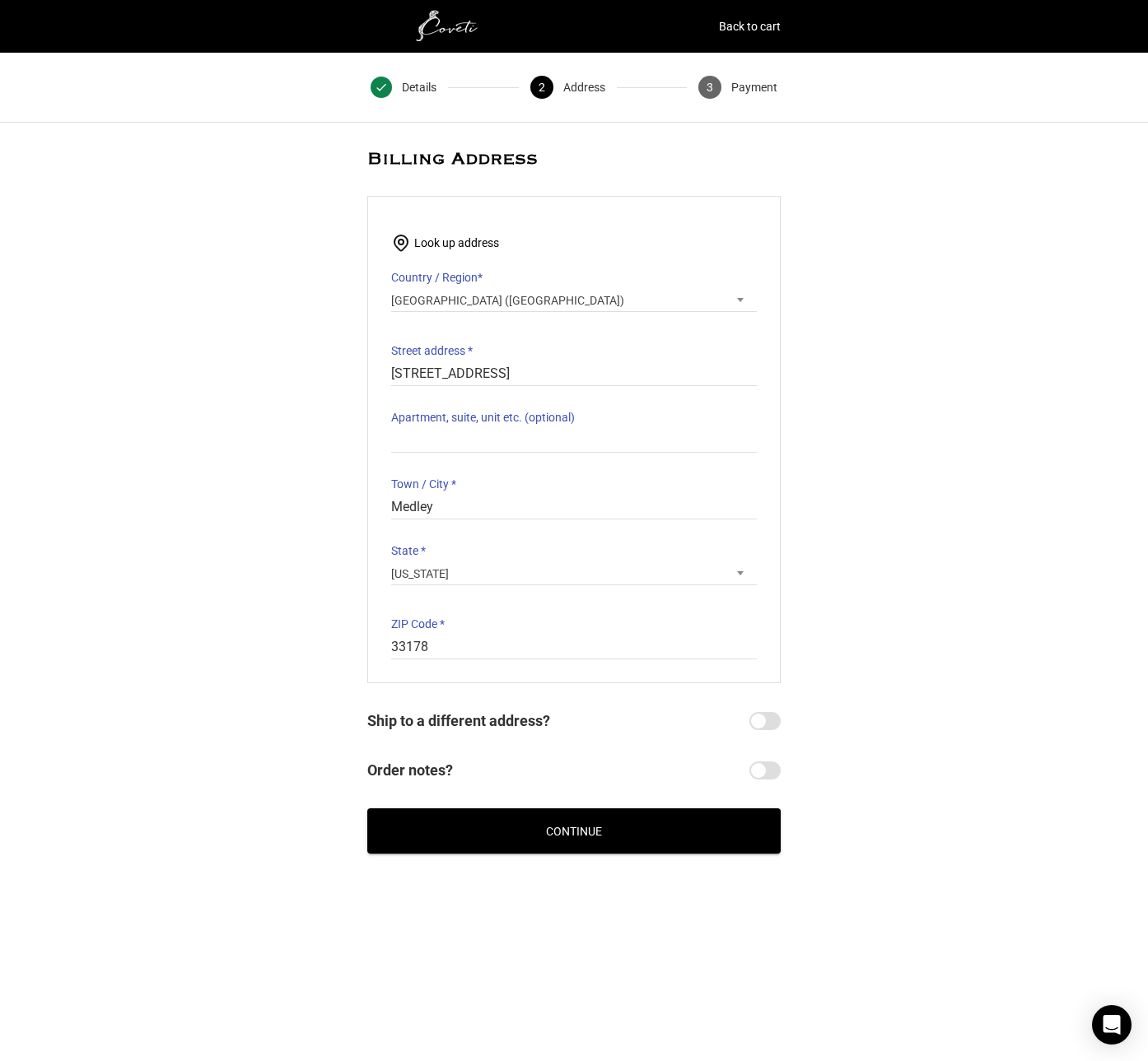
click at [599, 815] on button "Continue" at bounding box center [573, 831] width 413 height 45
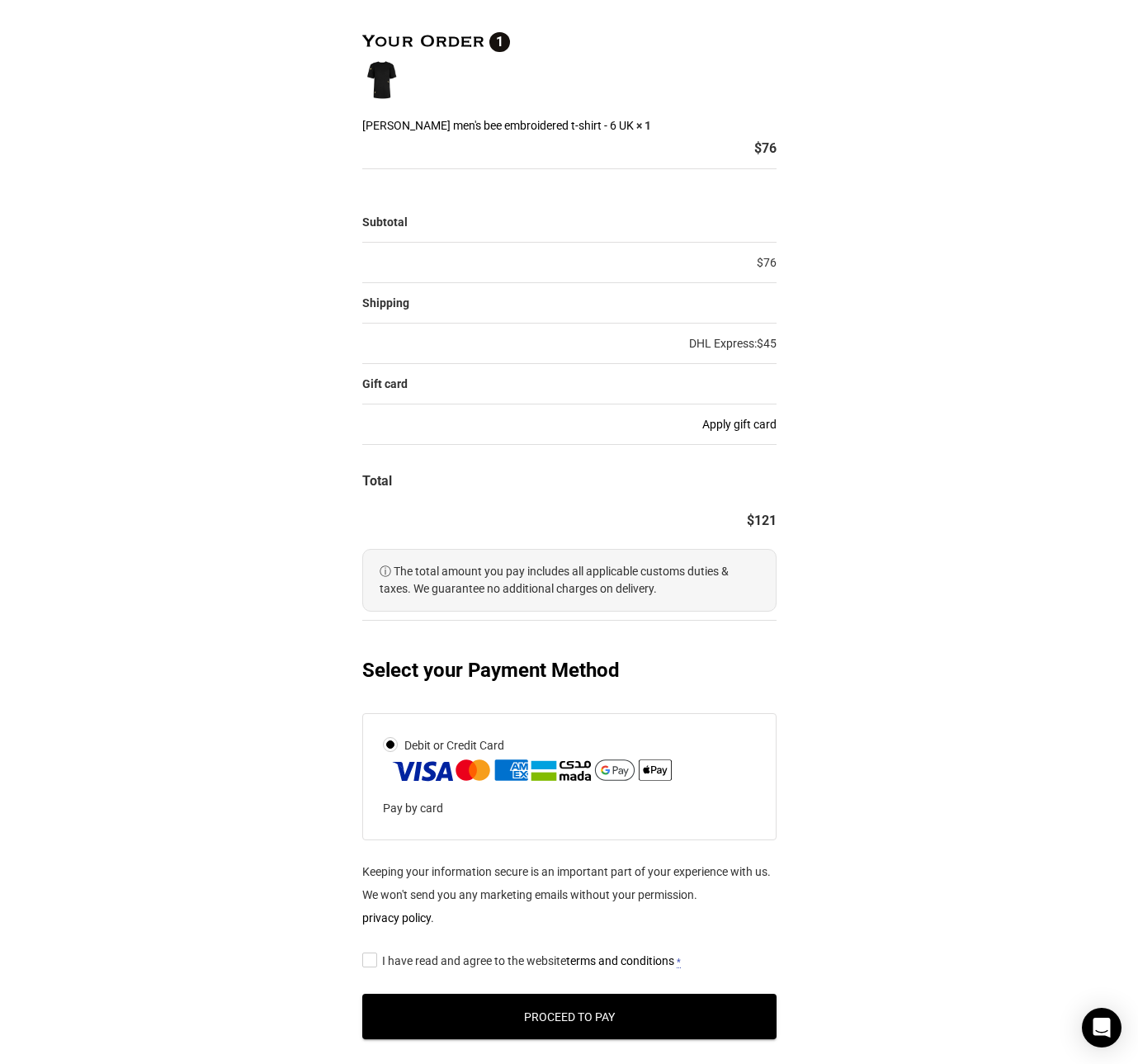
scroll to position [247, 0]
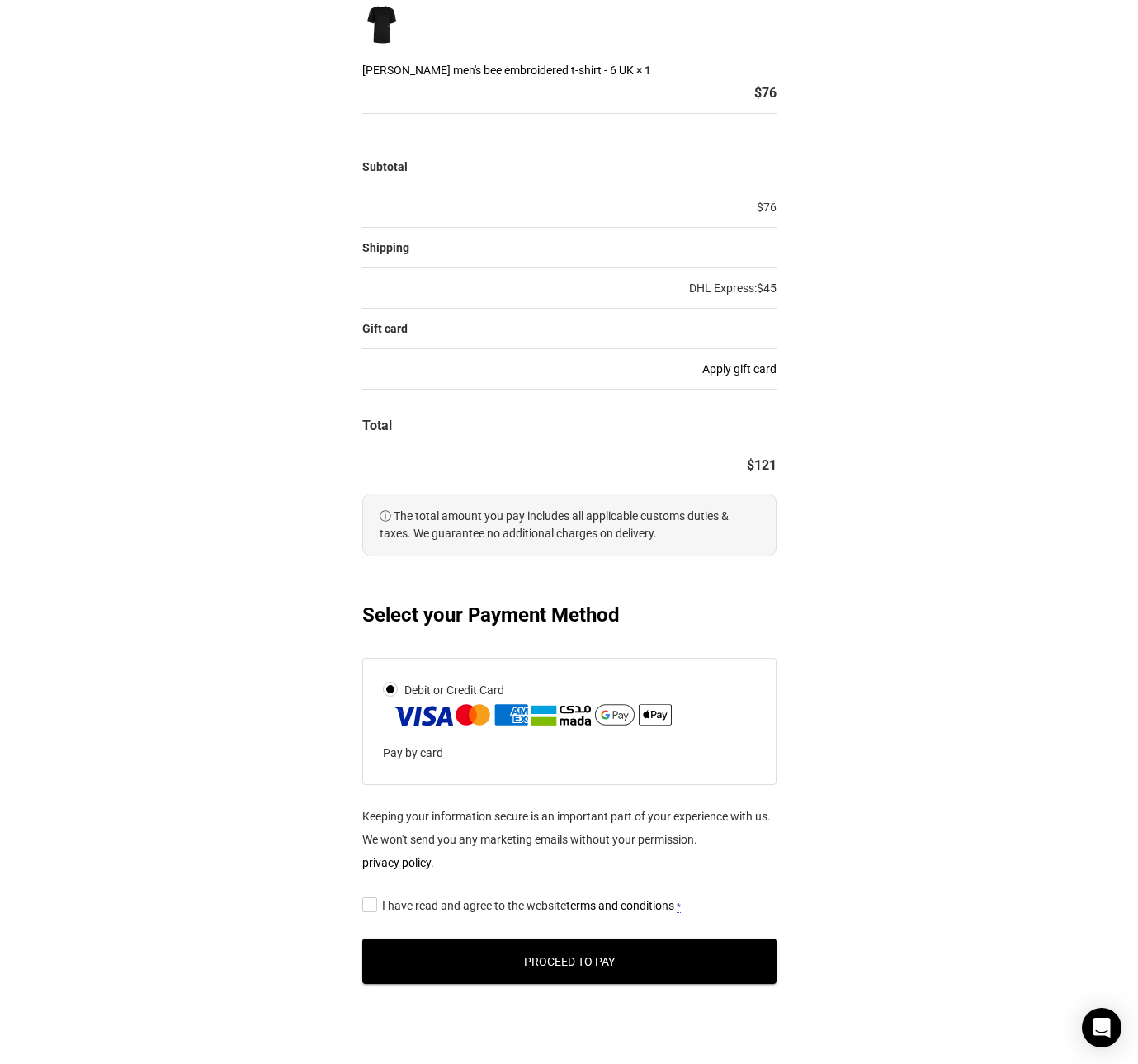
click at [500, 716] on img at bounding box center [532, 715] width 285 height 27
click at [0, 0] on input "Debit or Credit Card" at bounding box center [0, 0] width 0 height 0
click at [488, 911] on span "I have read and agree to the website terms and conditions" at bounding box center [527, 906] width 292 height 13
click at [373, 904] on input "I have read and agree to the website terms and conditions *" at bounding box center [368, 904] width 11 height 0
click at [556, 949] on button "Proceed to Pay" at bounding box center [569, 961] width 414 height 45
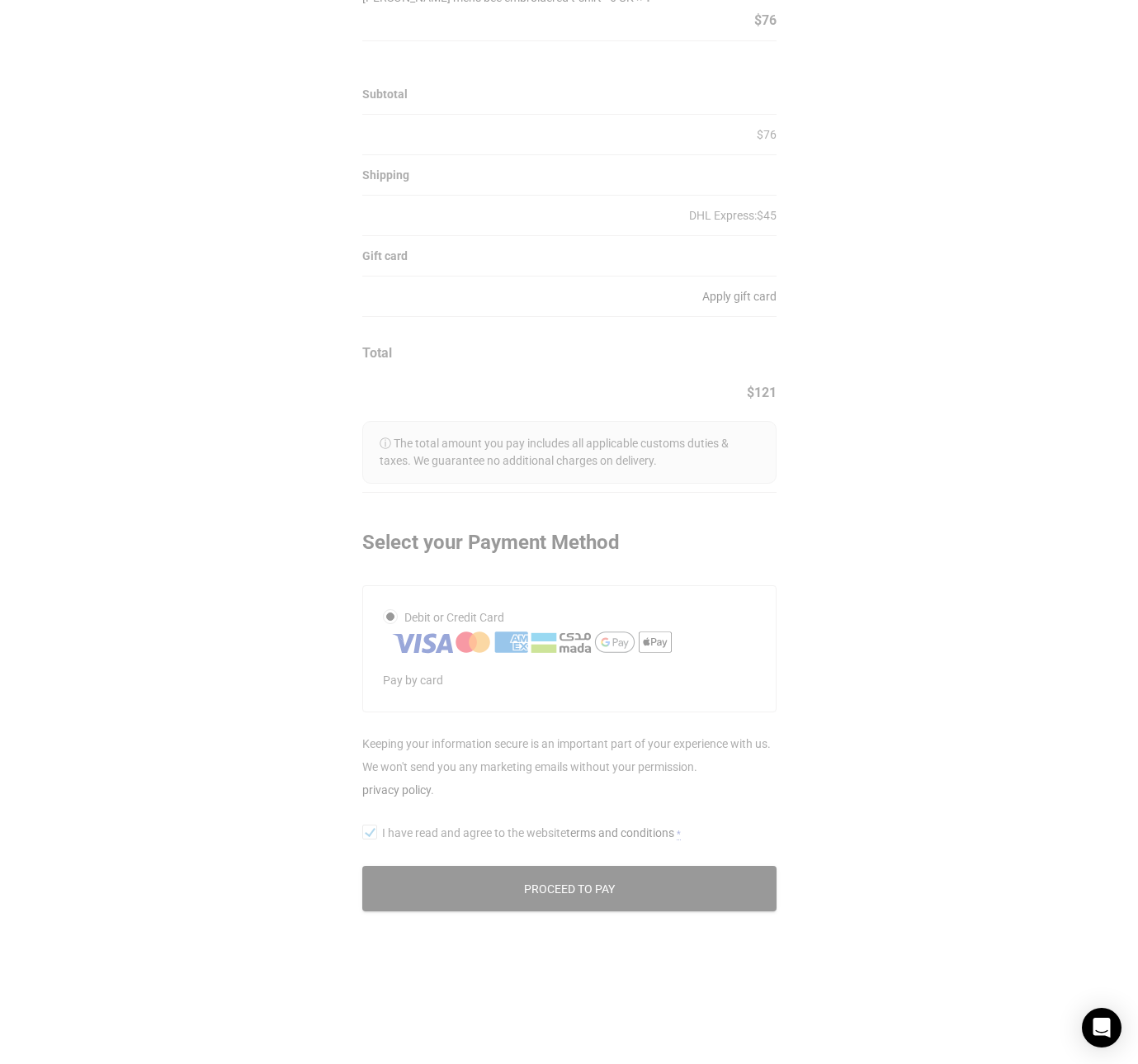
scroll to position [329, 0]
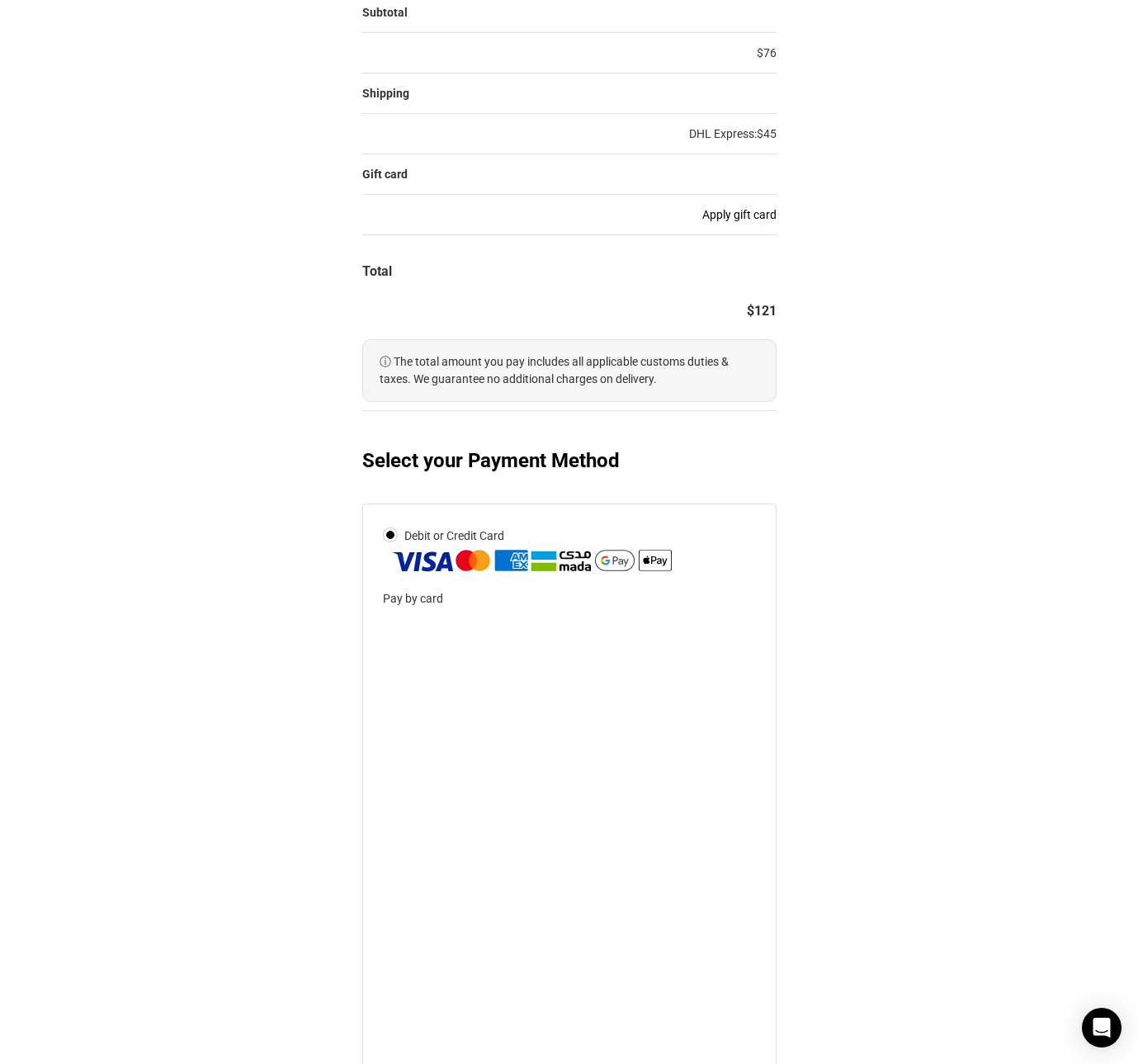
scroll to position [742, 0]
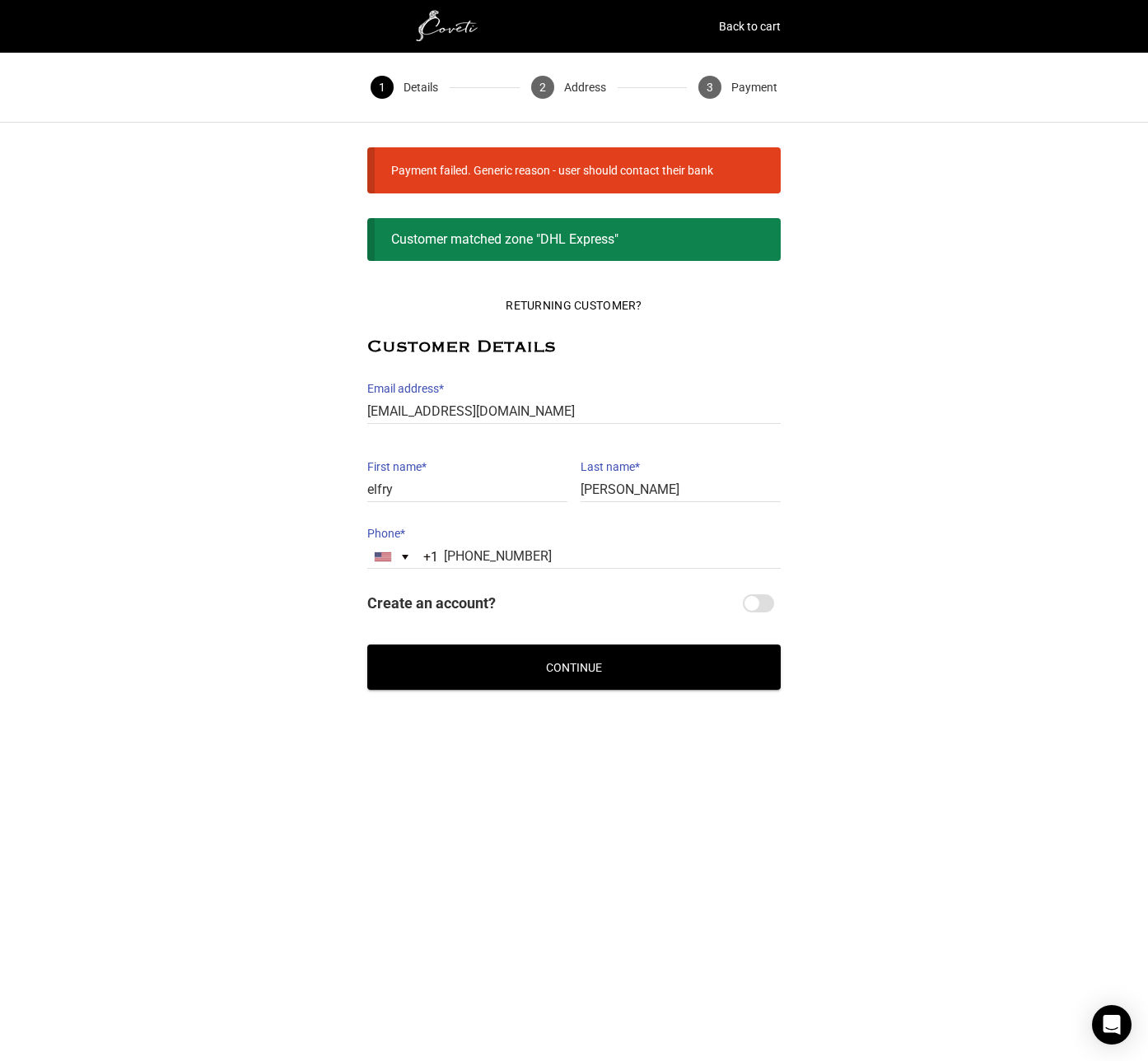
click at [600, 657] on button "Continue" at bounding box center [573, 666] width 413 height 45
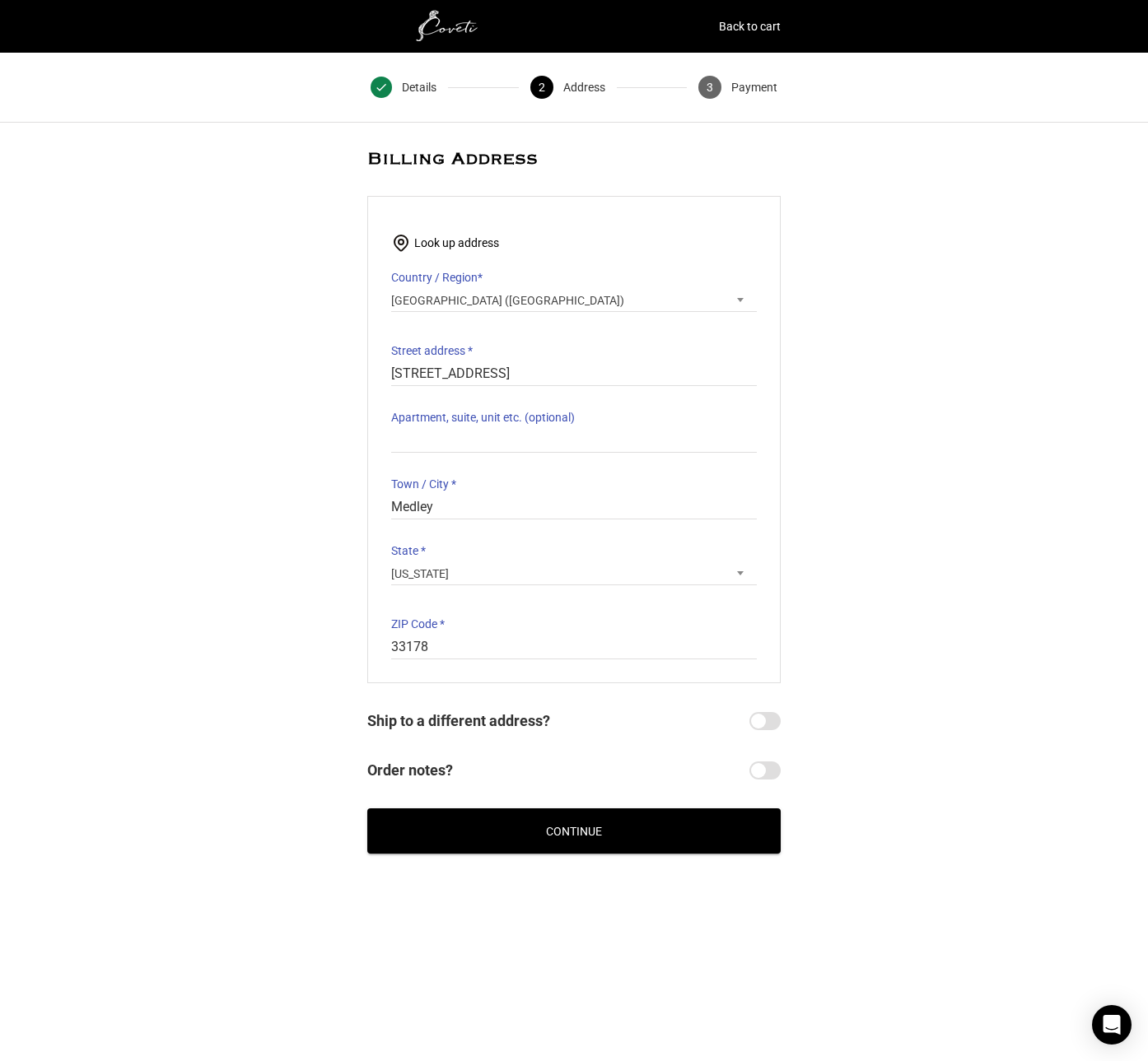
click at [540, 838] on button "Continue" at bounding box center [573, 831] width 413 height 45
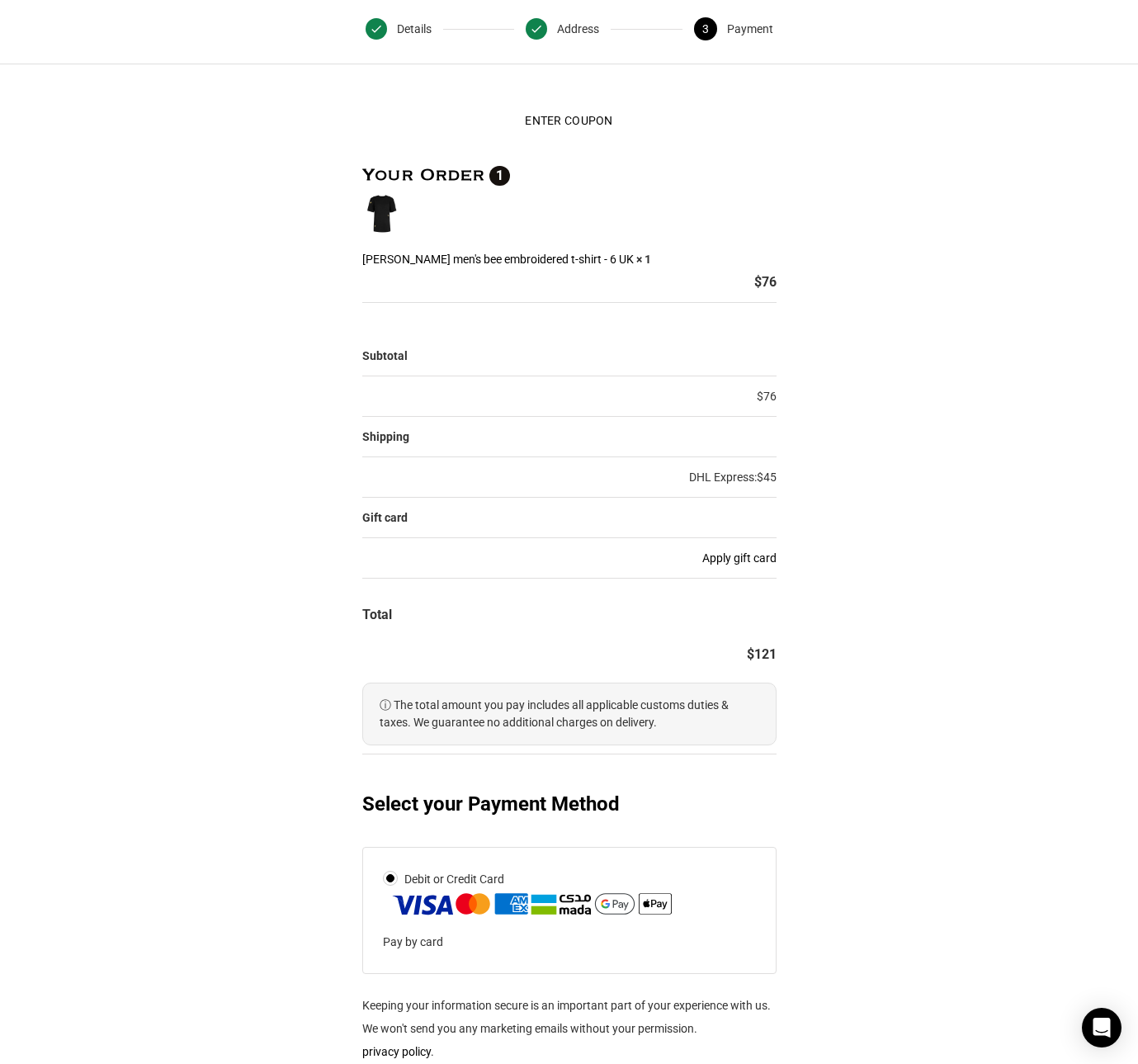
scroll to position [329, 0]
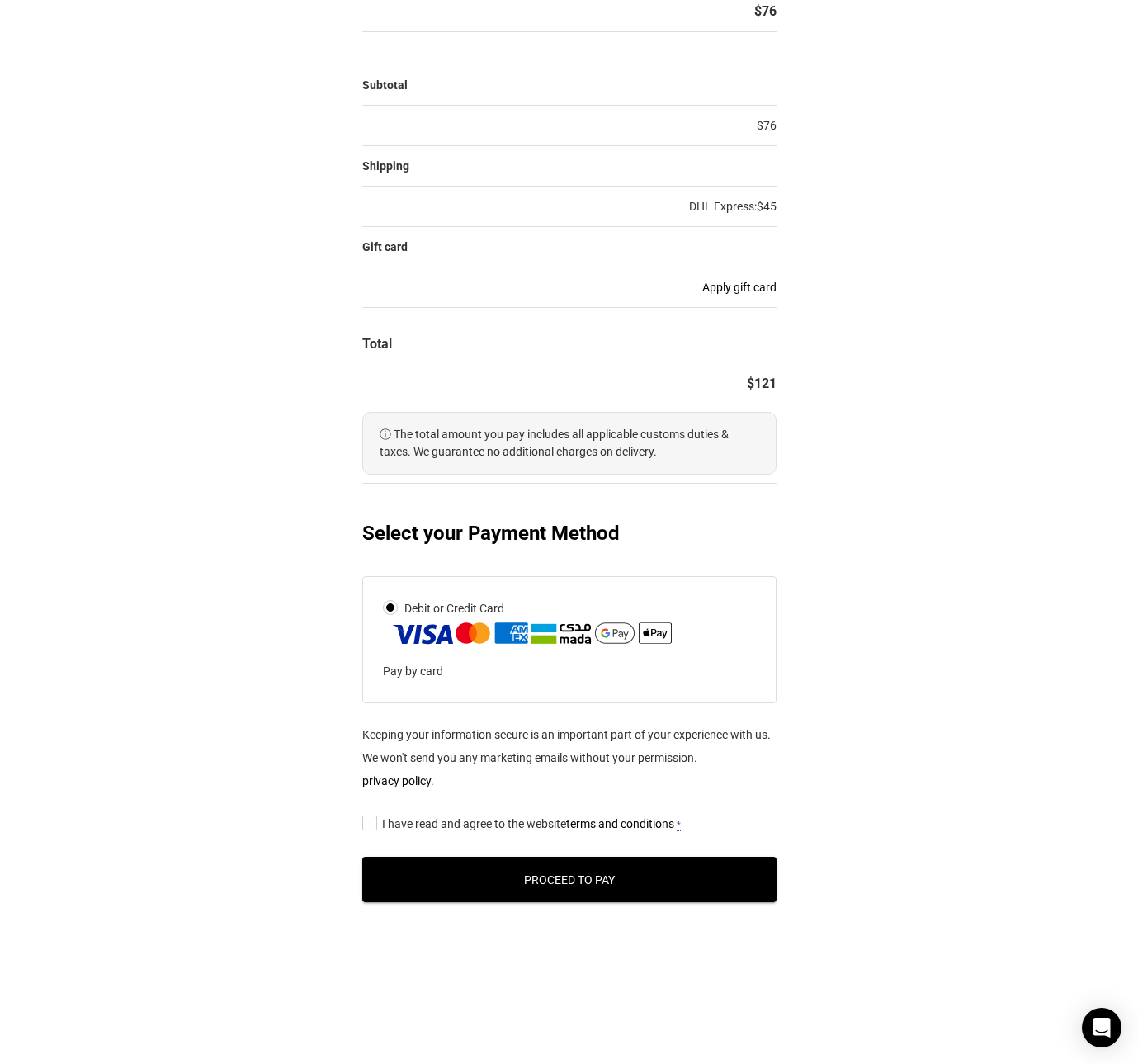
click at [501, 822] on span "I have read and agree to the website terms and conditions" at bounding box center [527, 824] width 292 height 13
click at [373, 822] on input "I have read and agree to the website terms and conditions *" at bounding box center [368, 822] width 11 height 0
click at [550, 873] on button "Proceed to Pay" at bounding box center [569, 880] width 414 height 45
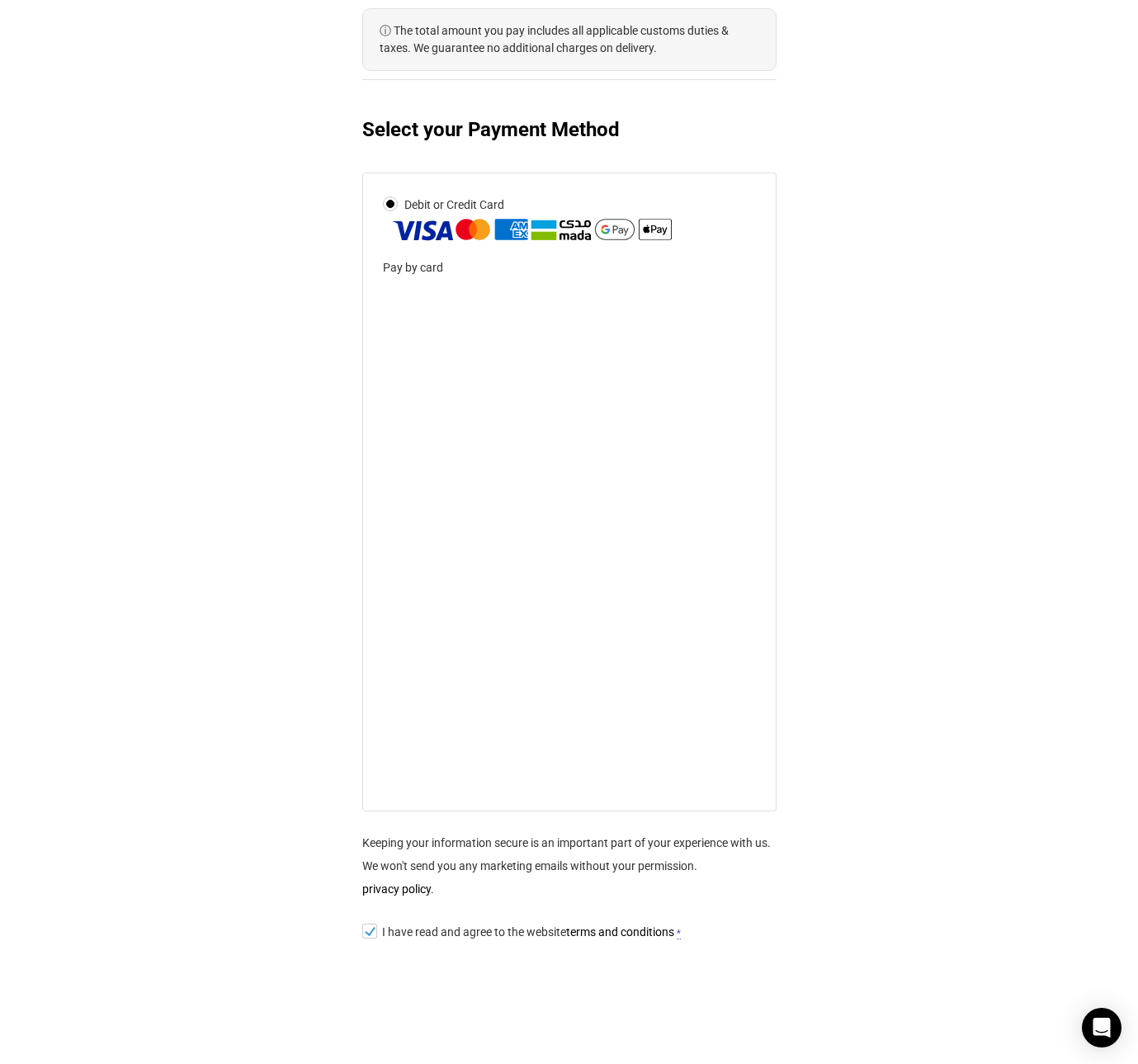
scroll to position [742, 0]
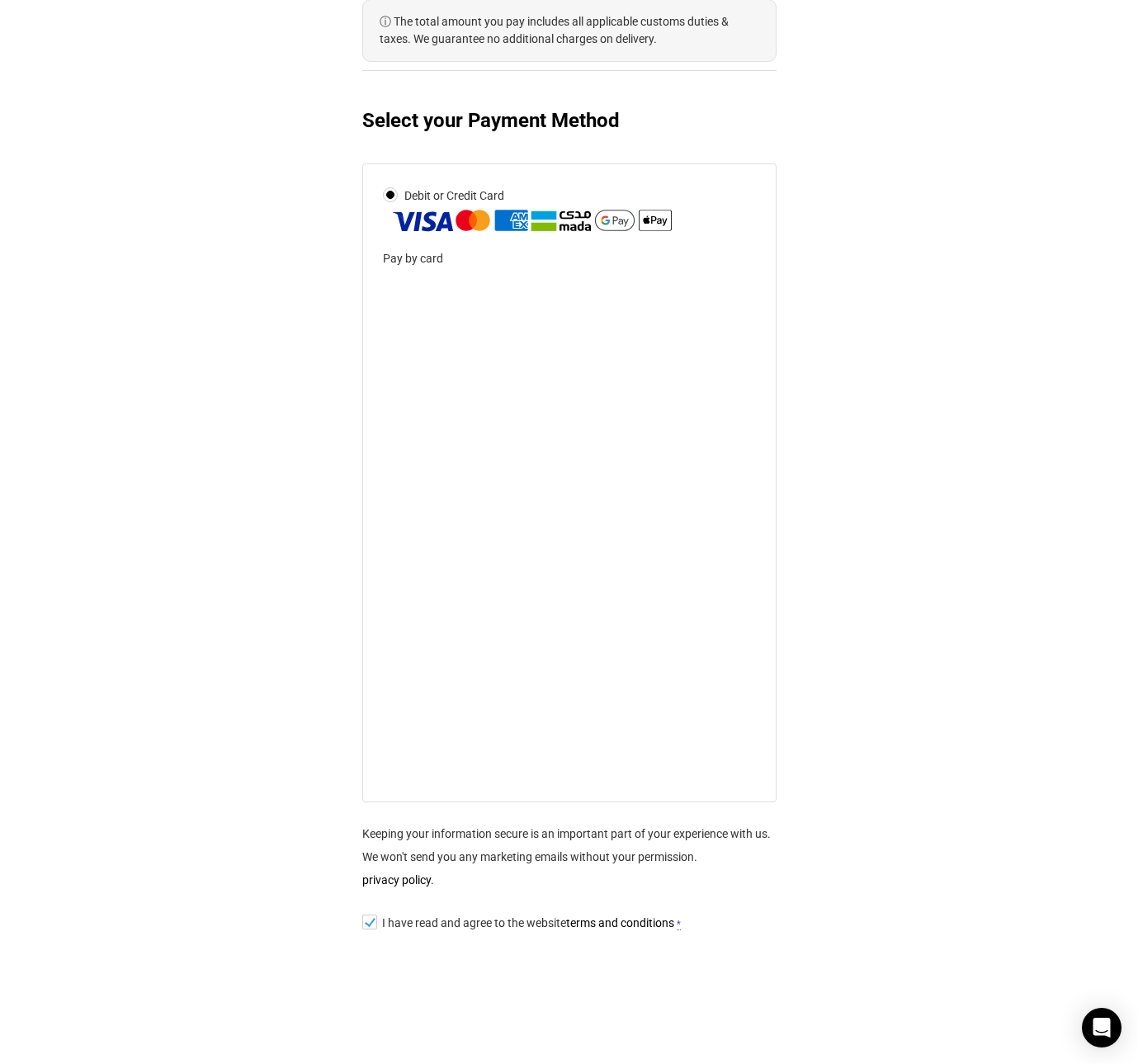
click at [629, 777] on div at bounding box center [569, 526] width 373 height 512
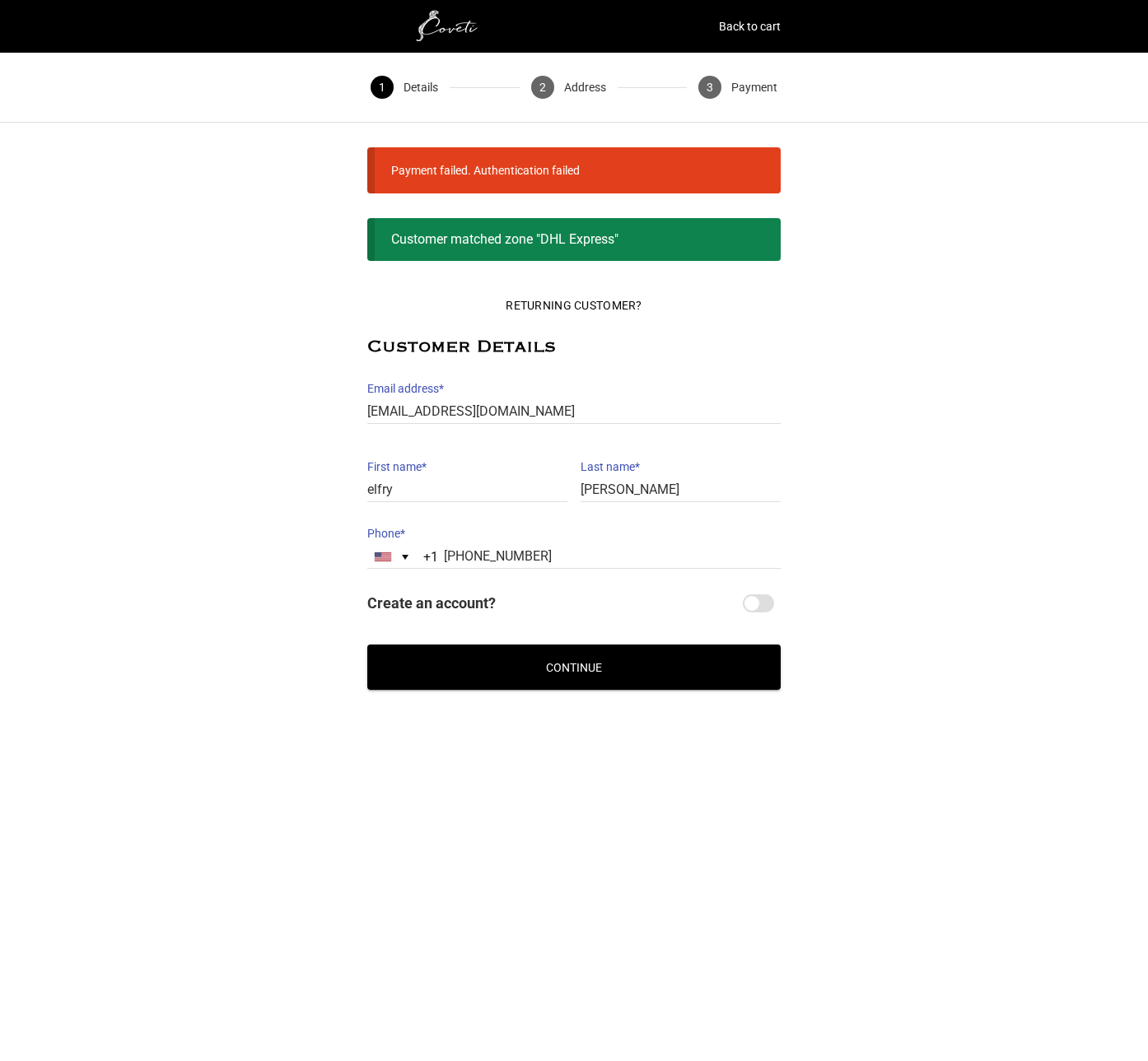
select select "FL"
click at [631, 677] on button "Continue" at bounding box center [573, 666] width 413 height 45
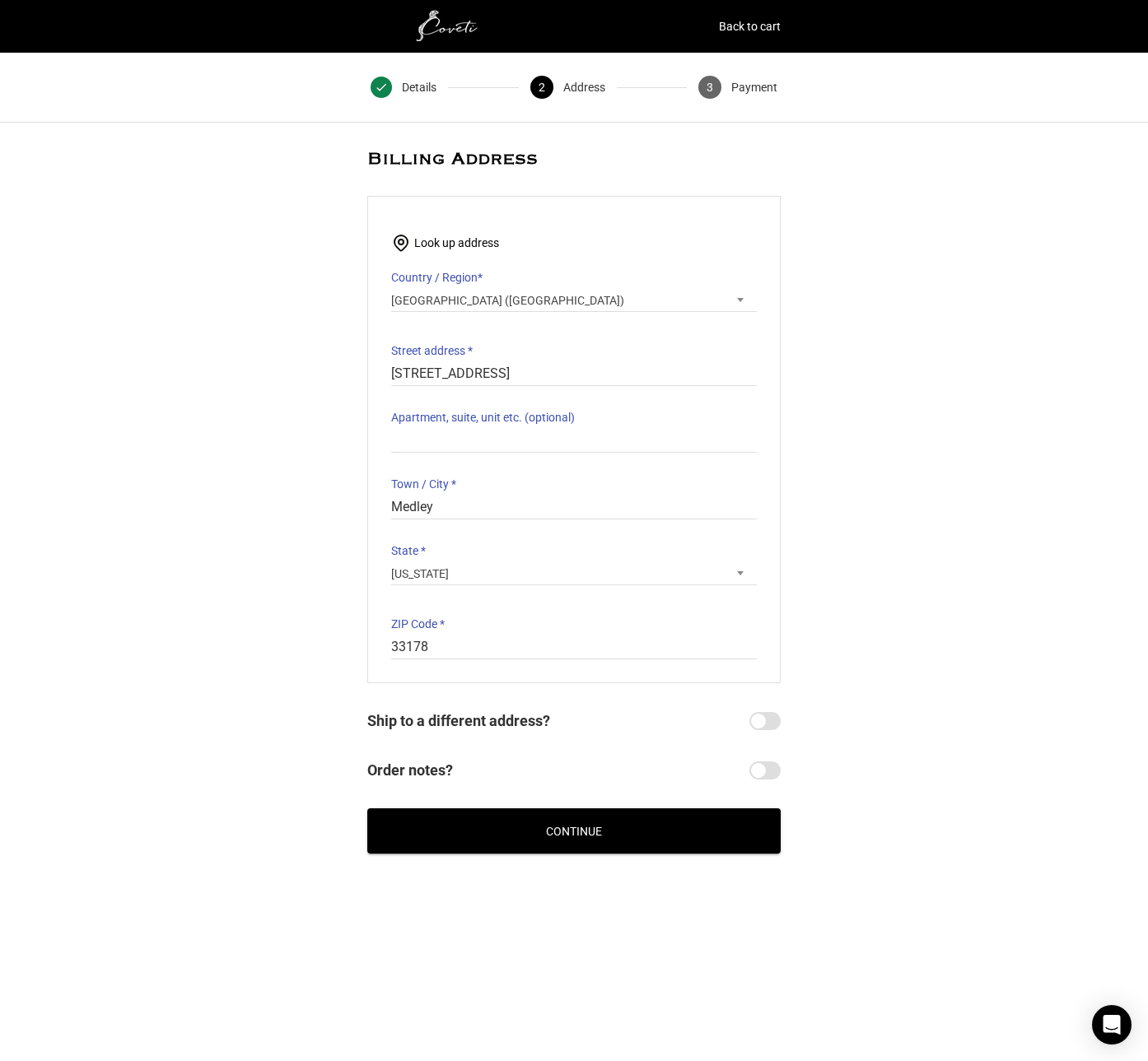
click at [545, 835] on button "Continue" at bounding box center [573, 831] width 413 height 45
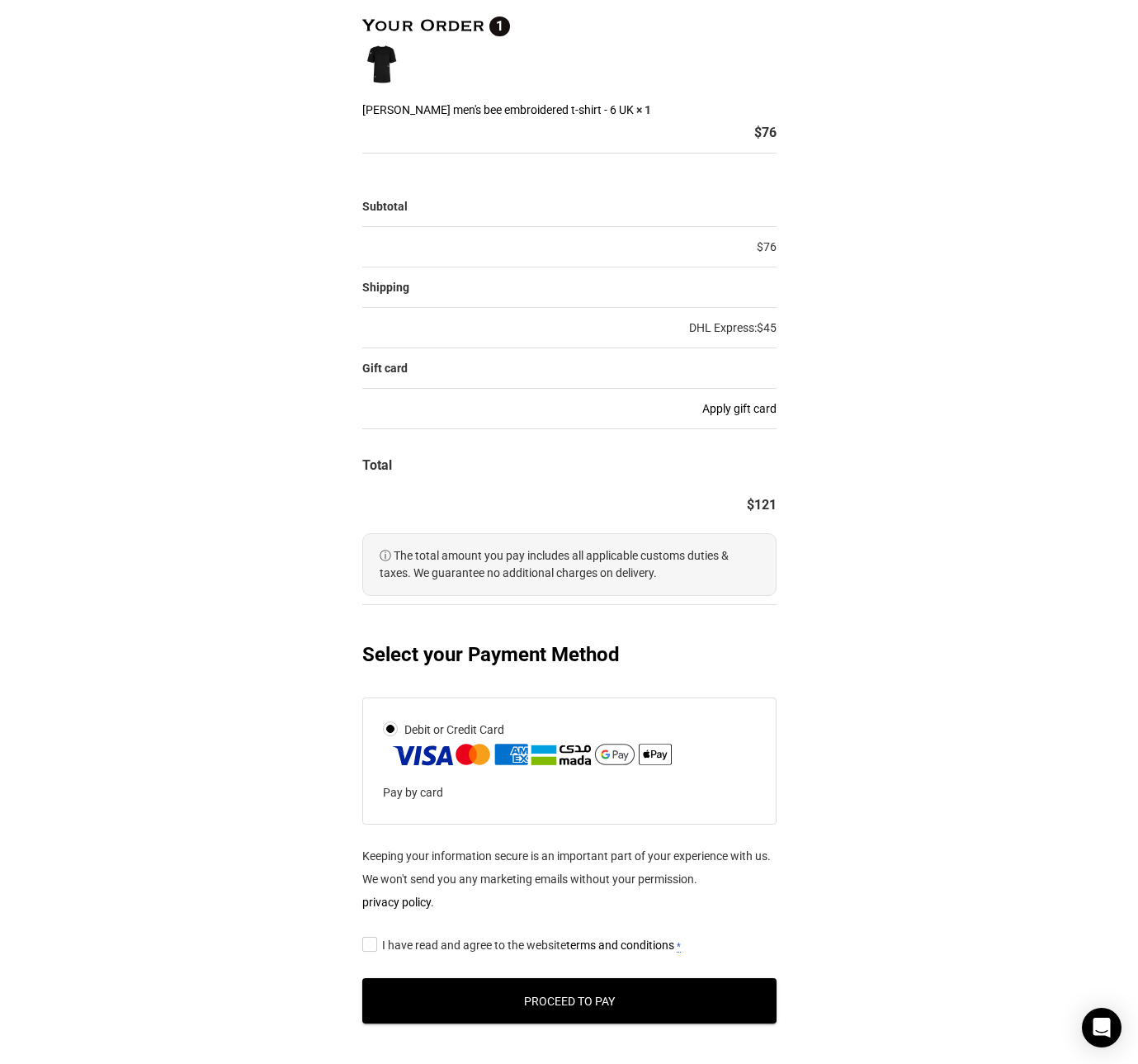
scroll to position [329, 0]
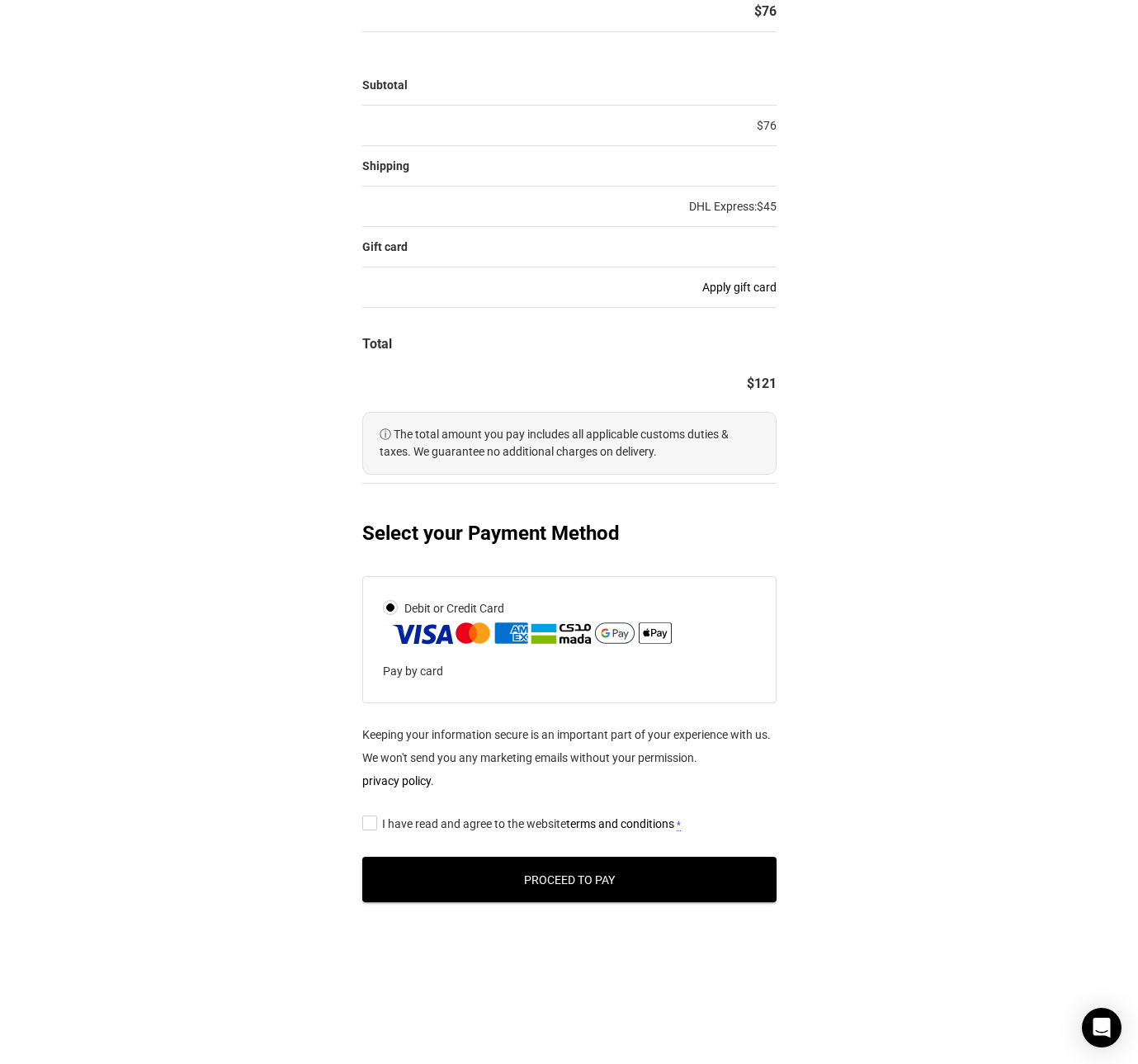
click at [546, 675] on p "Pay by card" at bounding box center [558, 671] width 351 height 23
click at [485, 821] on span "I have read and agree to the website terms and conditions" at bounding box center [527, 824] width 292 height 13
click at [373, 822] on input "I have read and agree to the website terms and conditions *" at bounding box center [368, 822] width 11 height 0
click at [556, 881] on button "Proceed to Pay" at bounding box center [569, 880] width 414 height 45
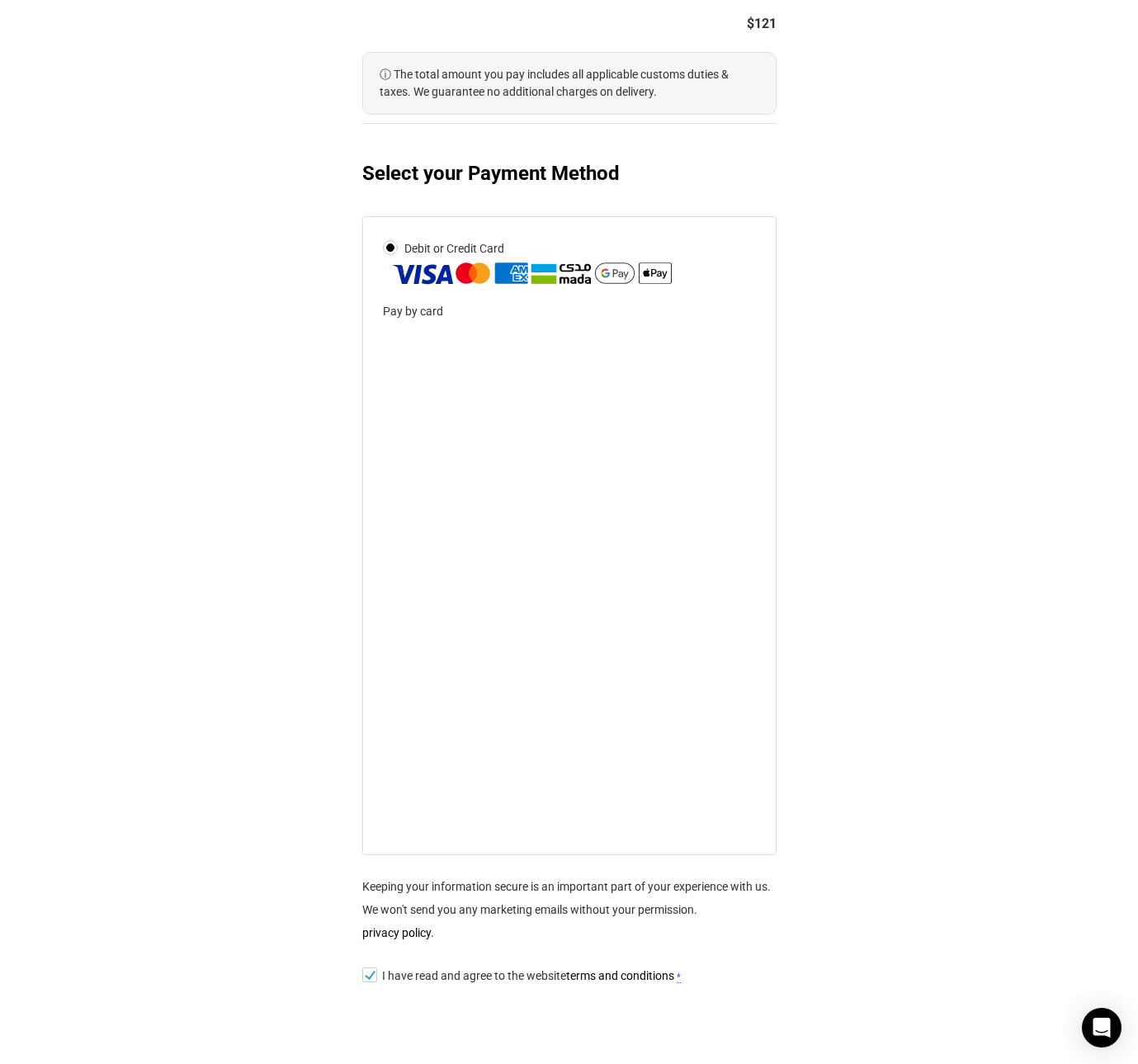
scroll to position [682, 0]
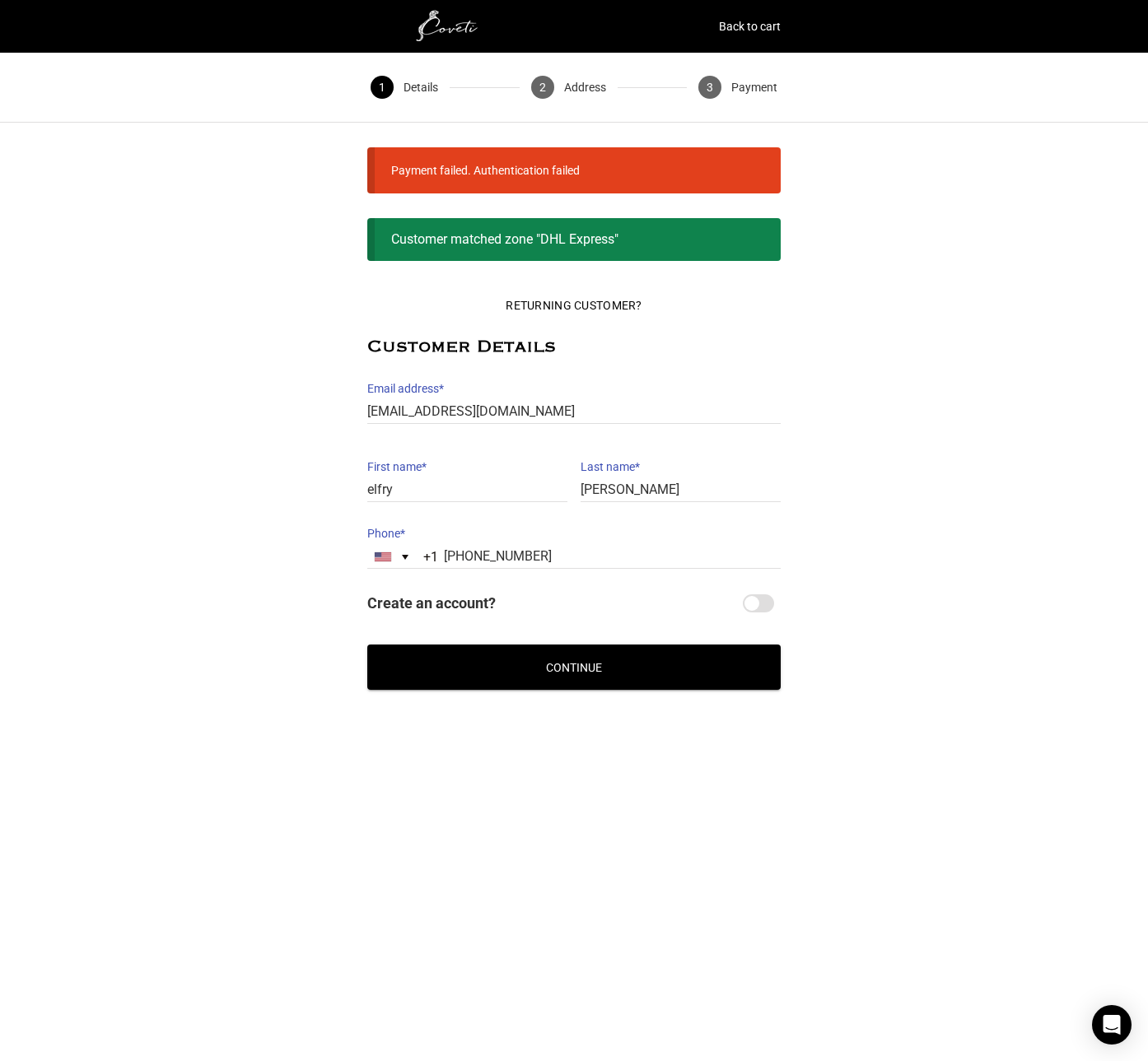
click at [581, 689] on div "Returning Customer? Customer Details Email address * [EMAIL_ADDRESS][DOMAIN_NAM…" at bounding box center [574, 488] width 1148 height 456
click at [590, 675] on button "Continue" at bounding box center [573, 666] width 413 height 45
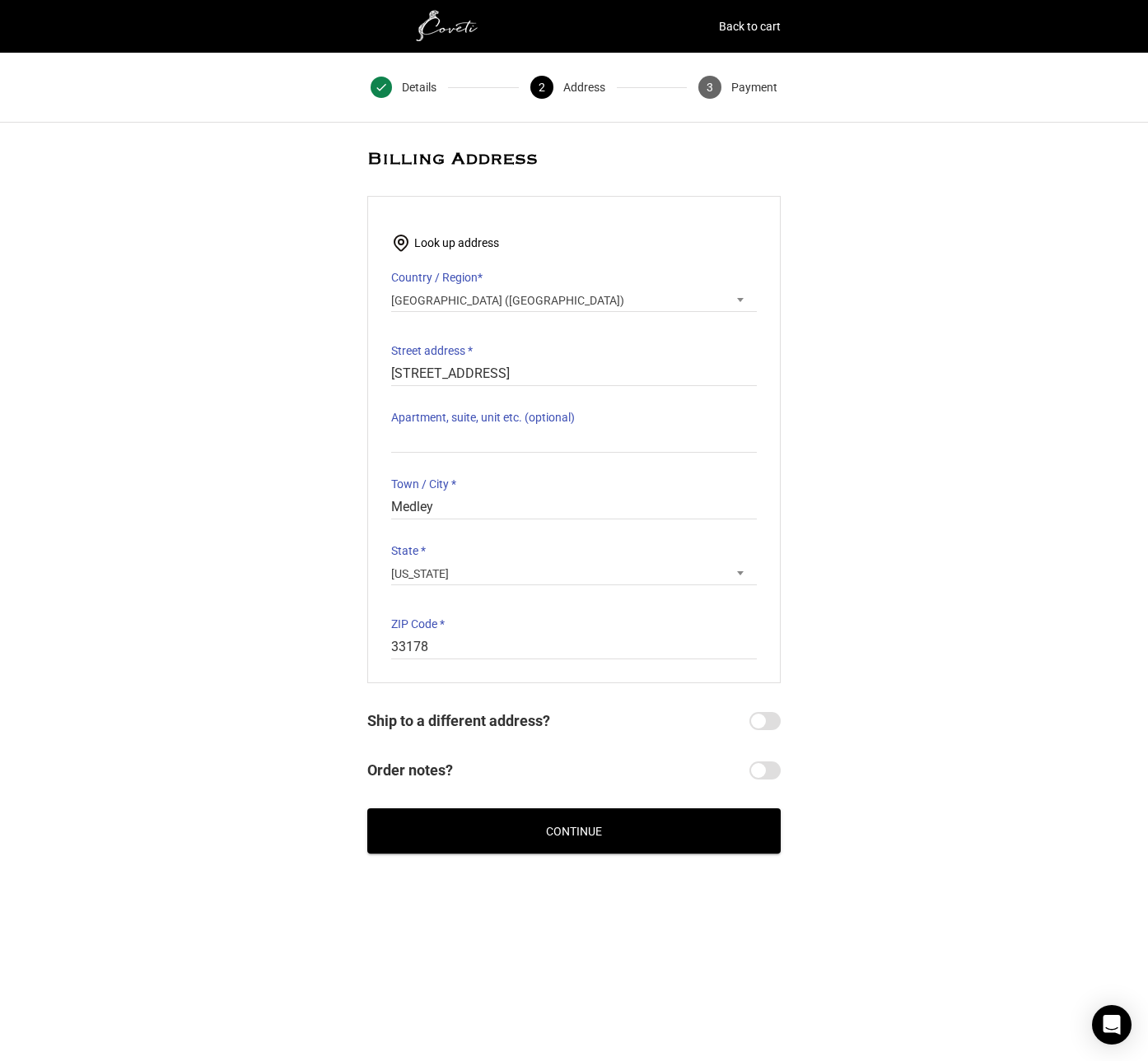
click at [572, 816] on button "Continue" at bounding box center [573, 831] width 413 height 45
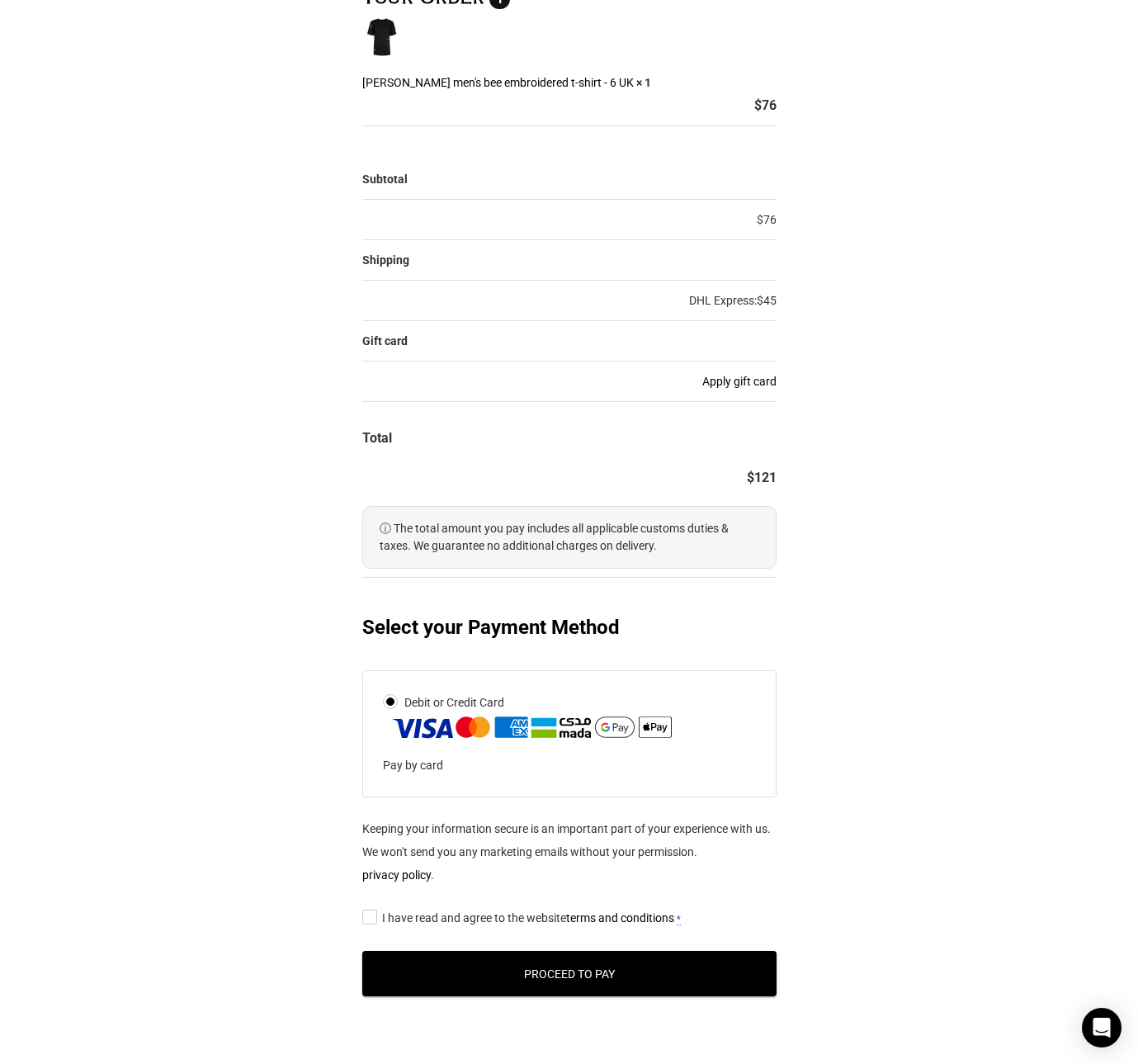
scroll to position [329, 0]
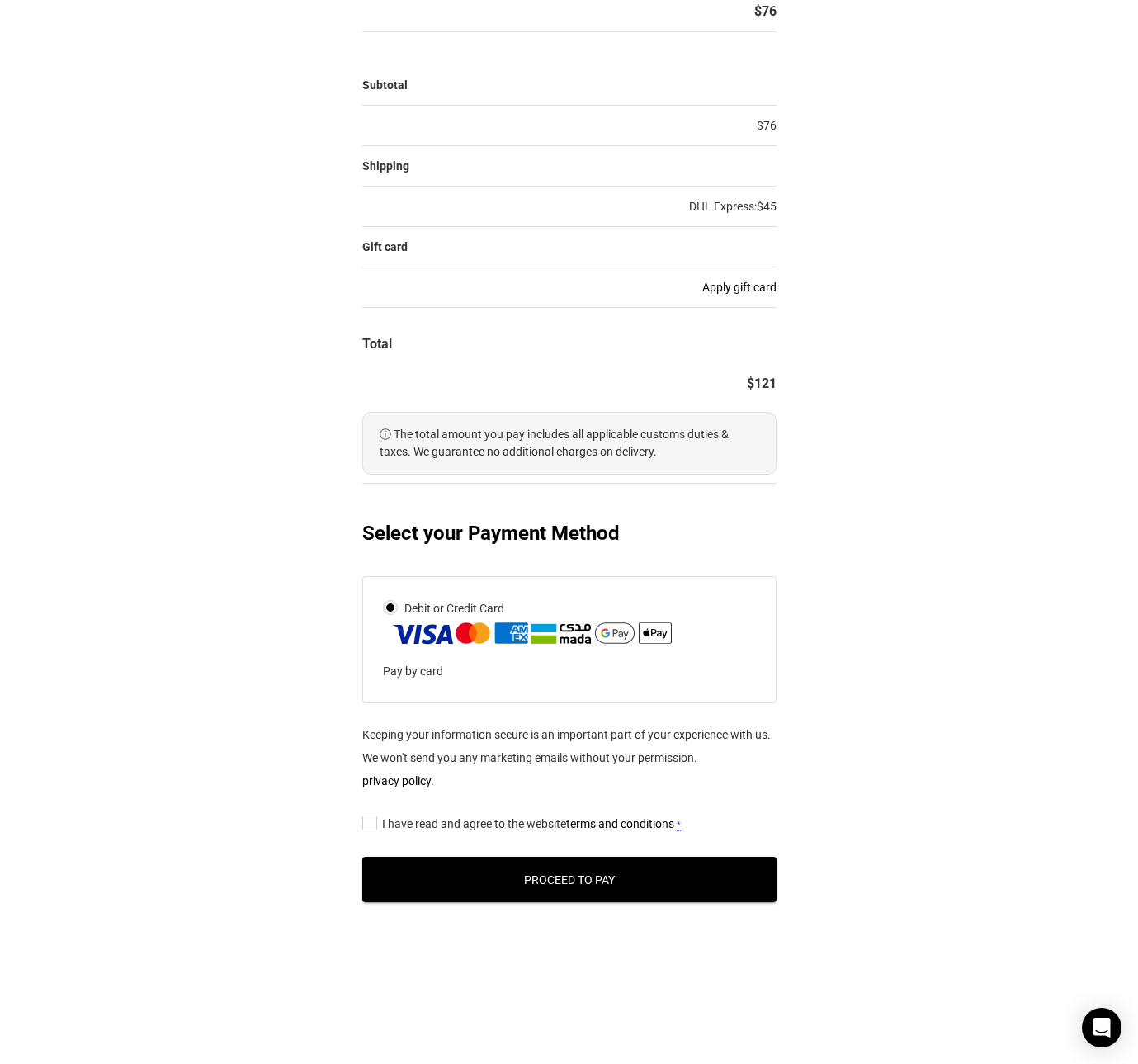
click at [460, 828] on span "I have read and agree to the website terms and conditions" at bounding box center [527, 824] width 292 height 13
click at [373, 822] on input "I have read and agree to the website terms and conditions *" at bounding box center [368, 822] width 11 height 0
click at [545, 871] on button "Proceed to Pay" at bounding box center [569, 880] width 414 height 45
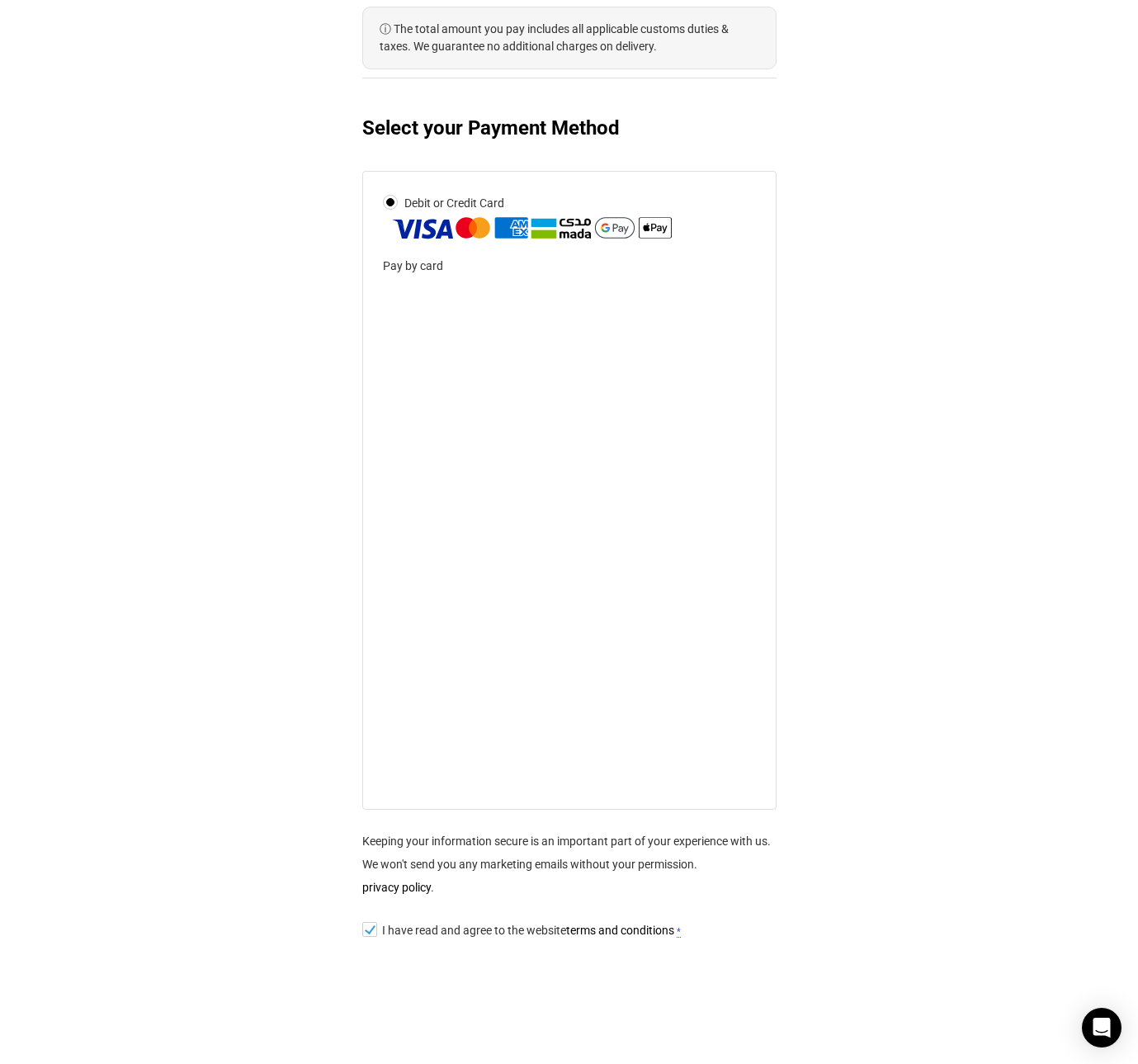
scroll to position [742, 0]
